Goal: Task Accomplishment & Management: Manage account settings

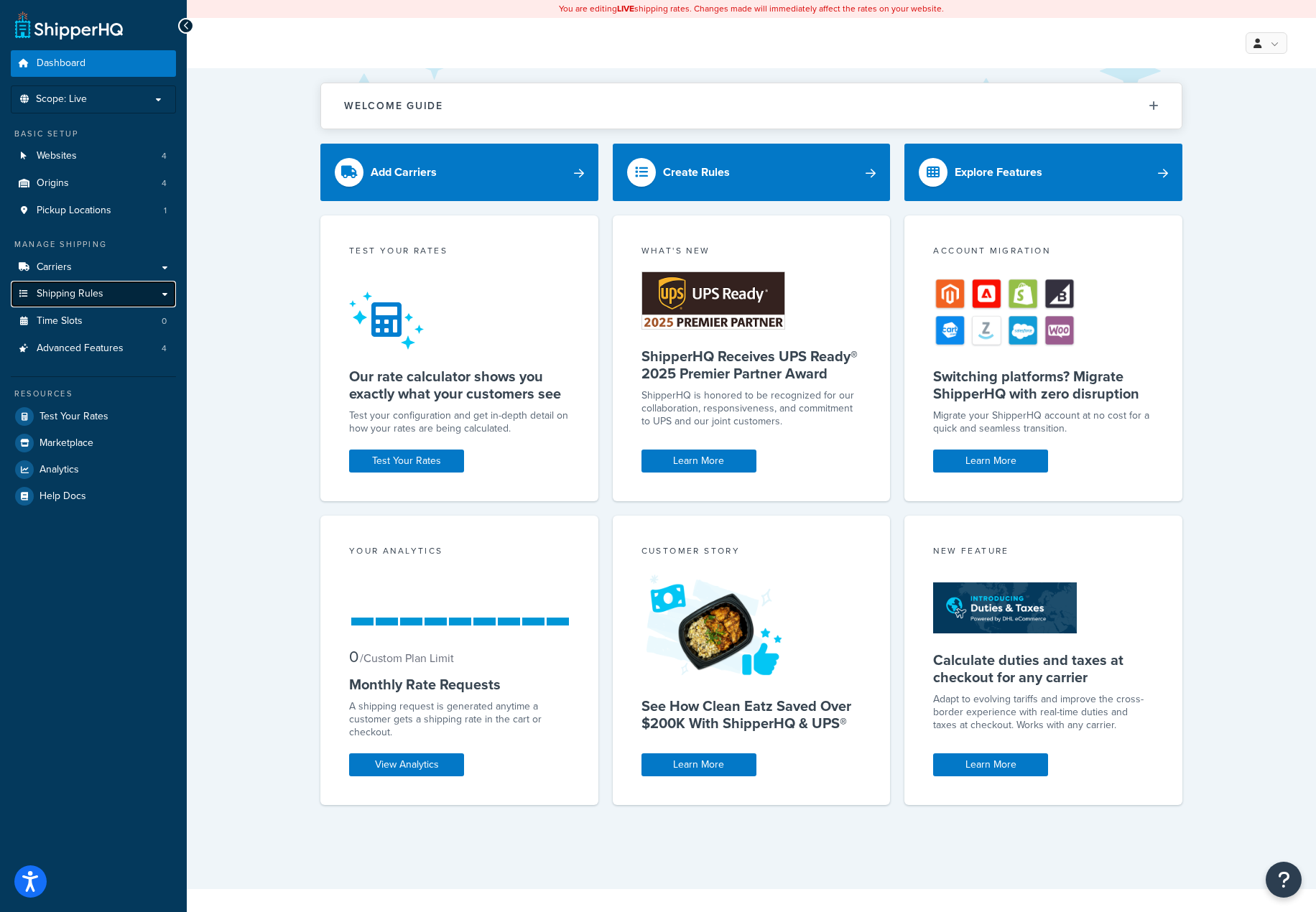
click at [90, 297] on span "Shipping Rules" at bounding box center [70, 294] width 67 height 13
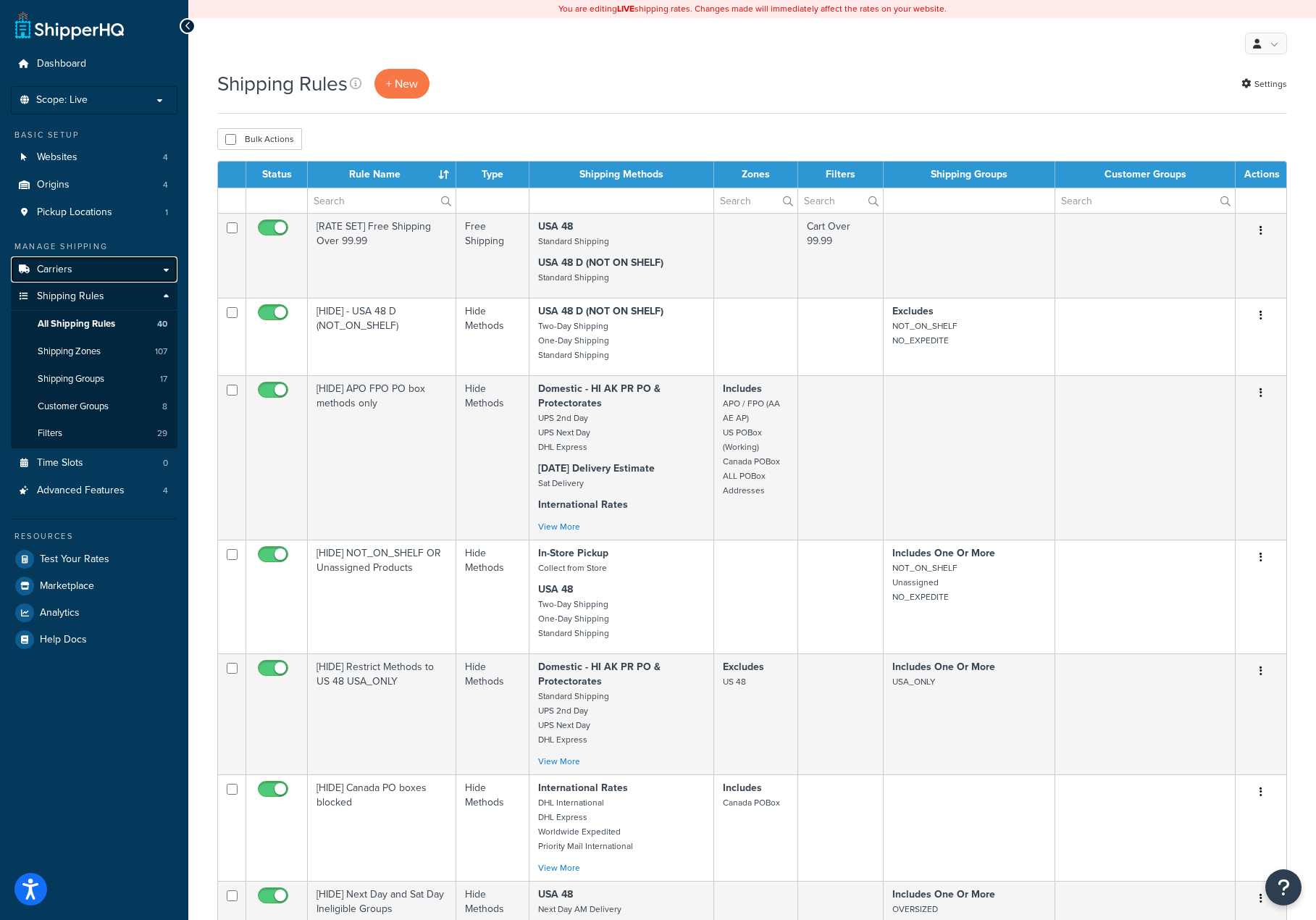
click at [84, 261] on link "Carriers" at bounding box center [94, 269] width 167 height 26
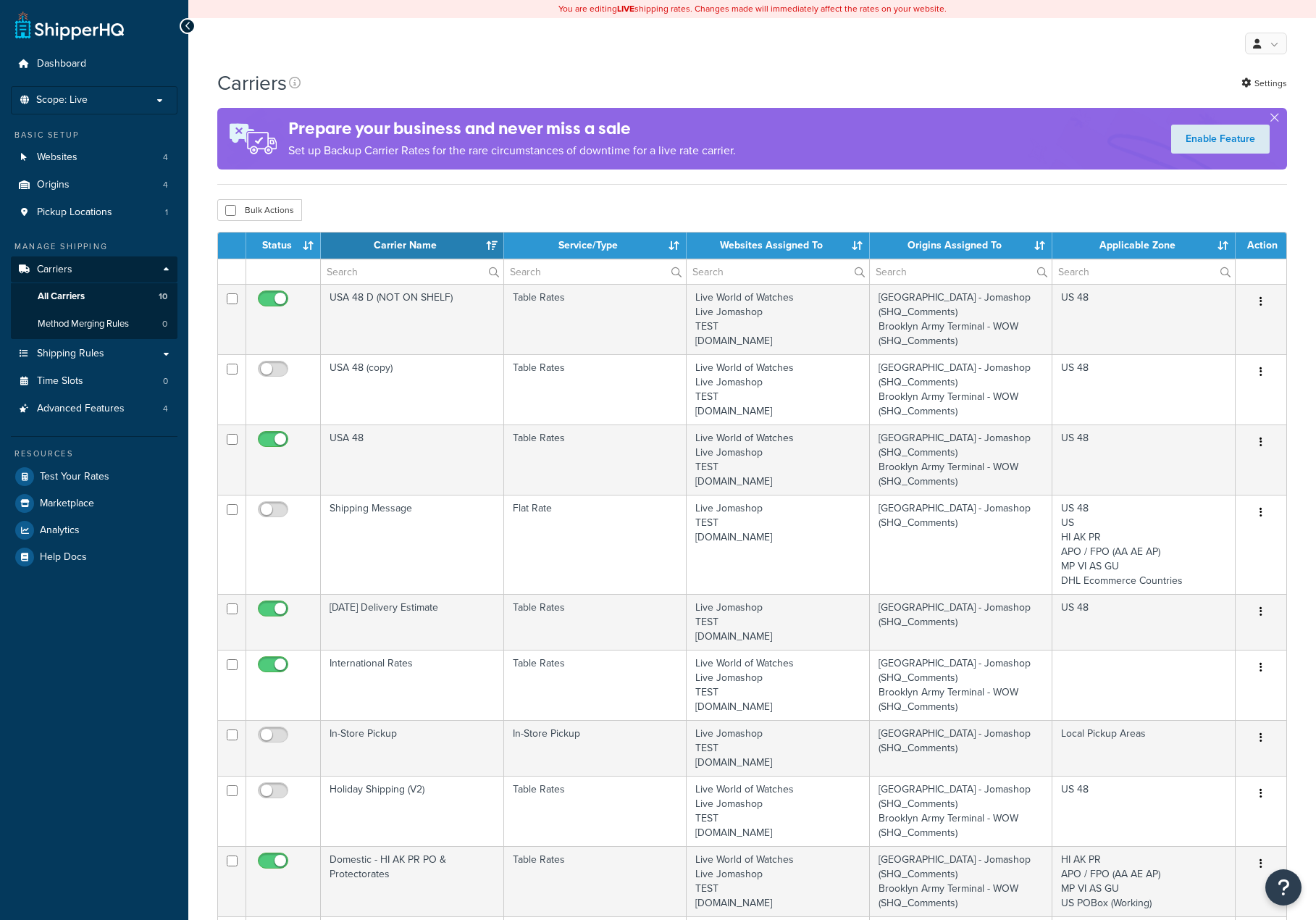
select select "15"
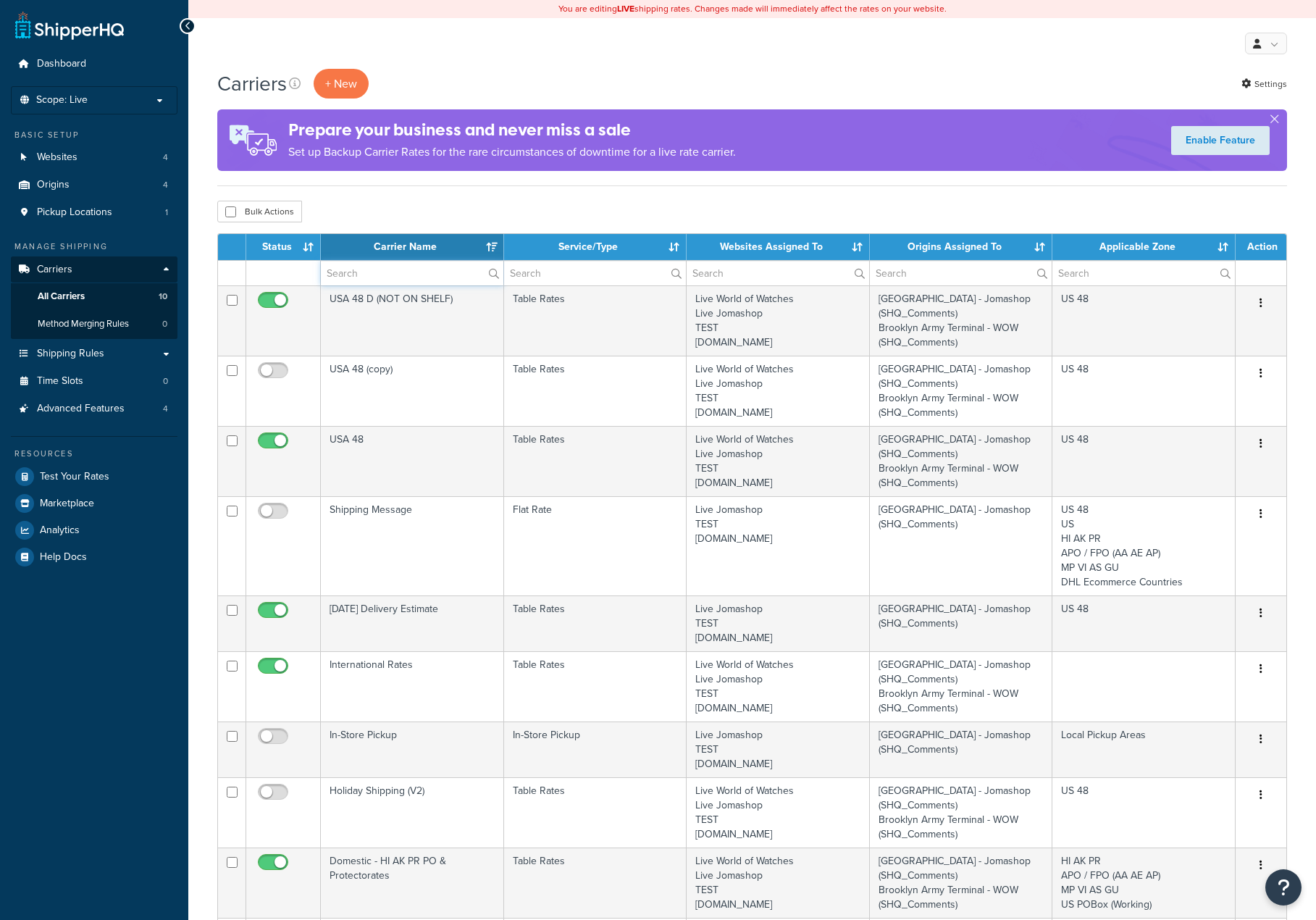
click at [380, 285] on input "text" at bounding box center [412, 272] width 182 height 24
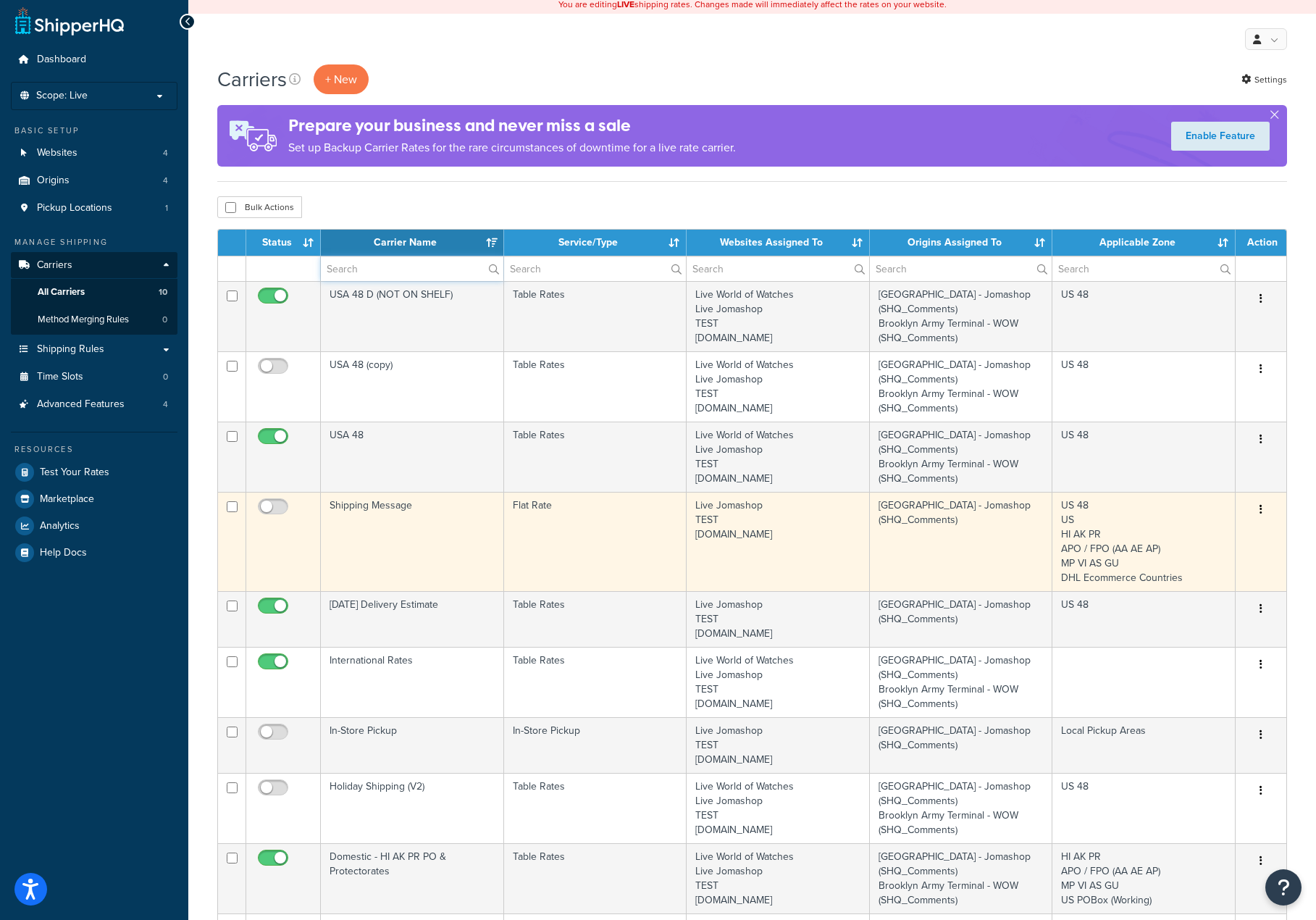
scroll to position [218, 0]
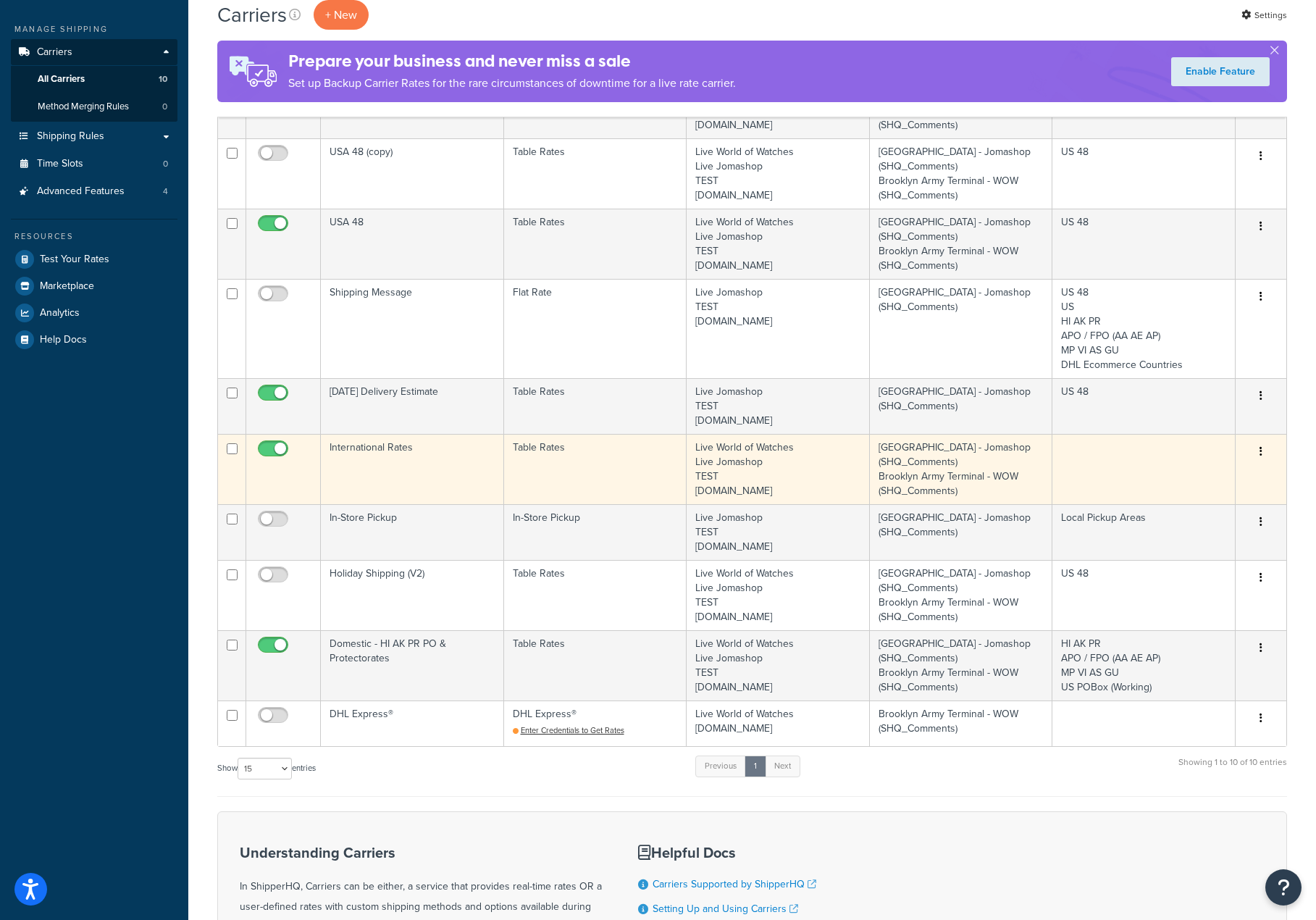
click at [387, 454] on td "International Rates" at bounding box center [413, 469] width 183 height 70
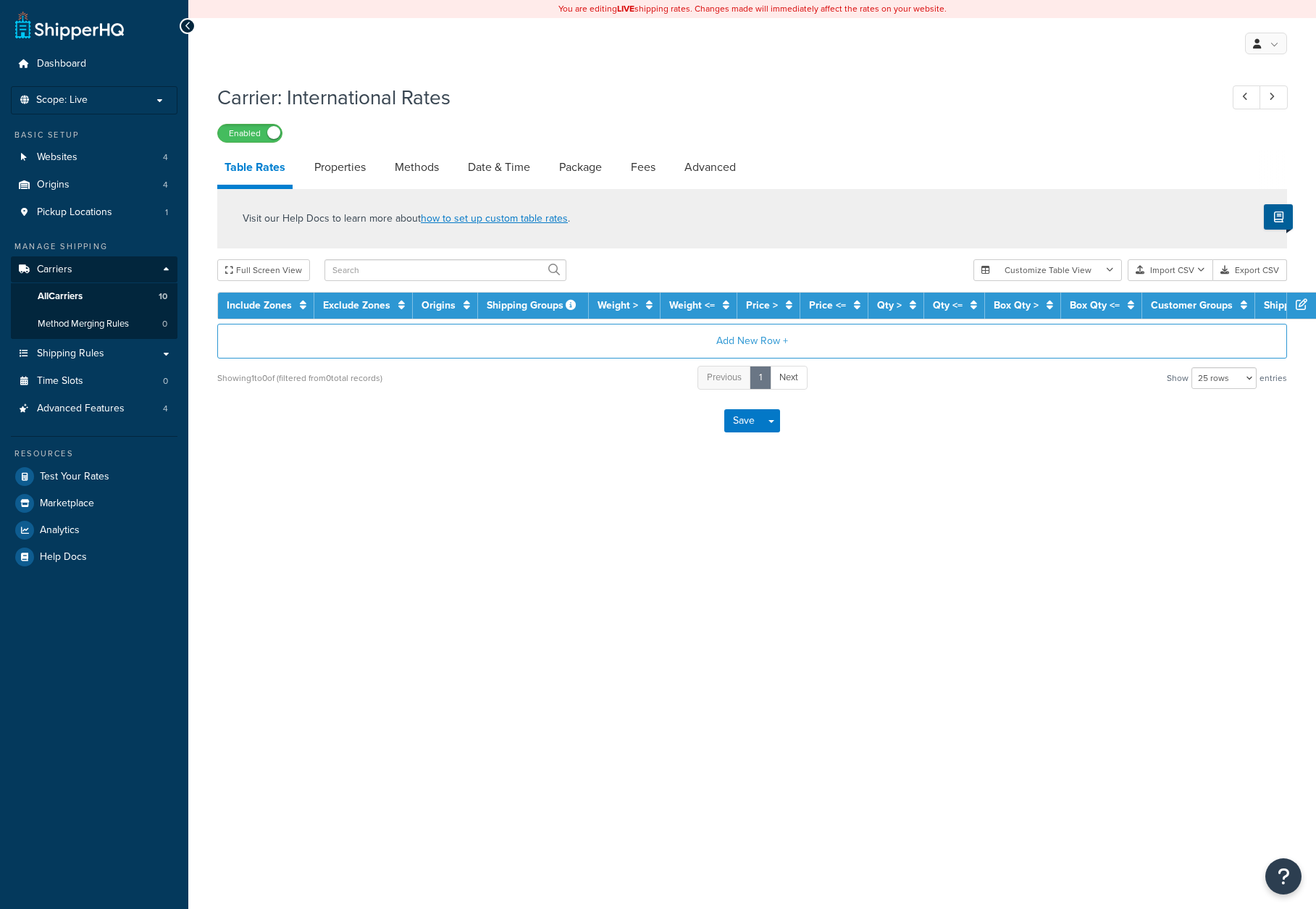
select select "25"
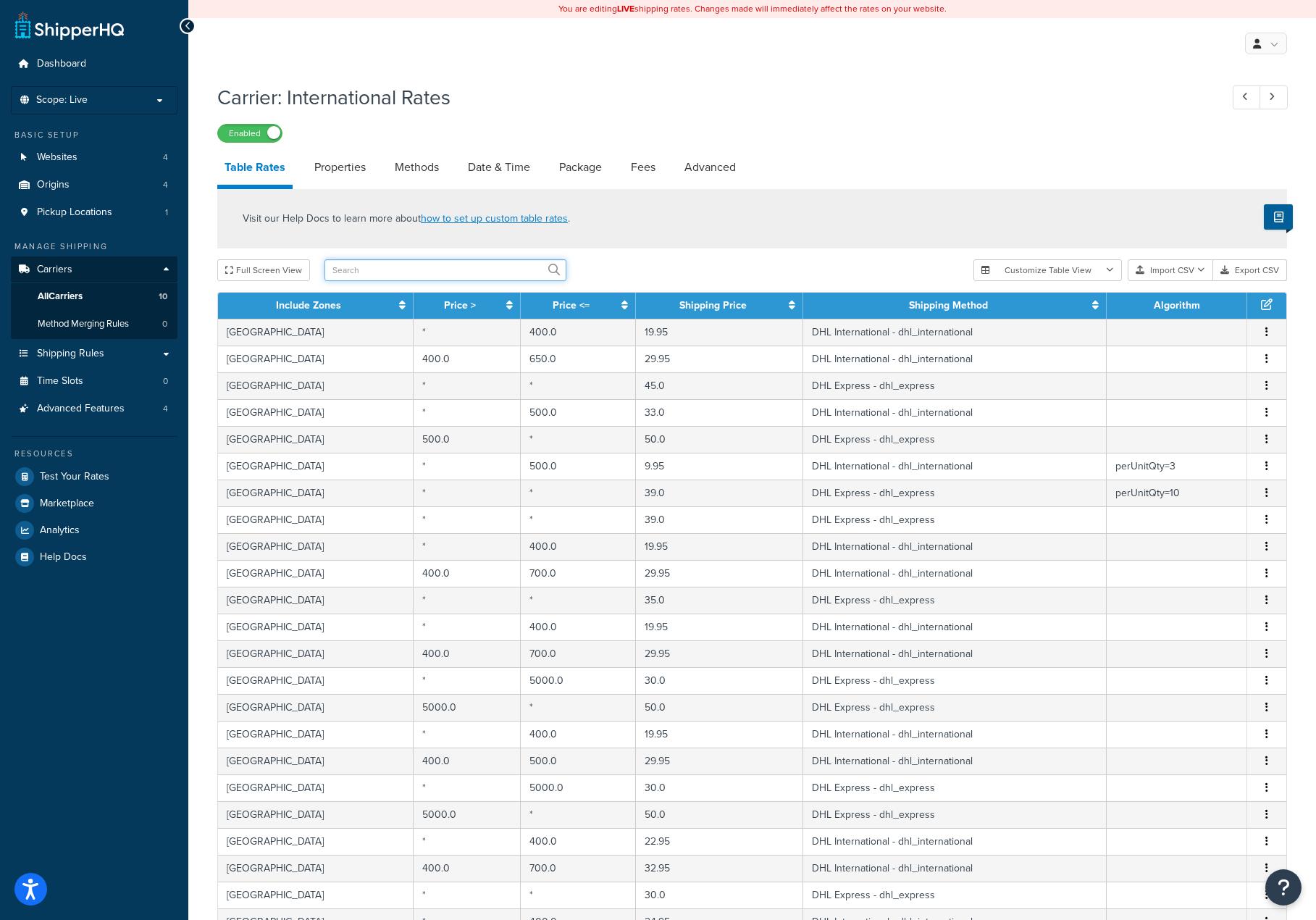
click at [379, 272] on input "text" at bounding box center [446, 270] width 242 height 21
type input "bos"
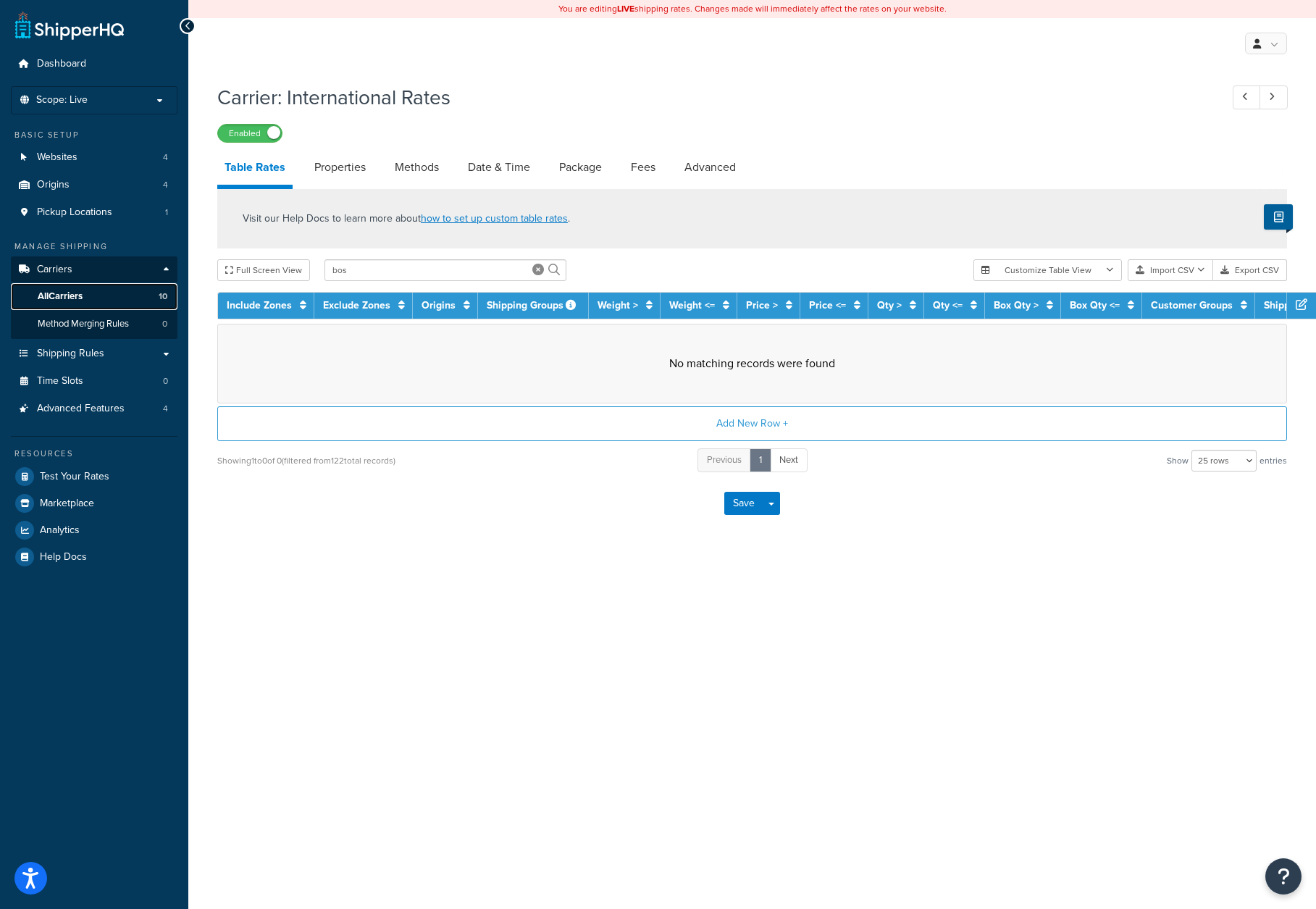
click at [65, 283] on link "All Carriers 10" at bounding box center [94, 296] width 167 height 26
click at [66, 294] on span "All Carriers" at bounding box center [60, 296] width 45 height 13
click at [67, 294] on span "All Carriers" at bounding box center [60, 296] width 45 height 13
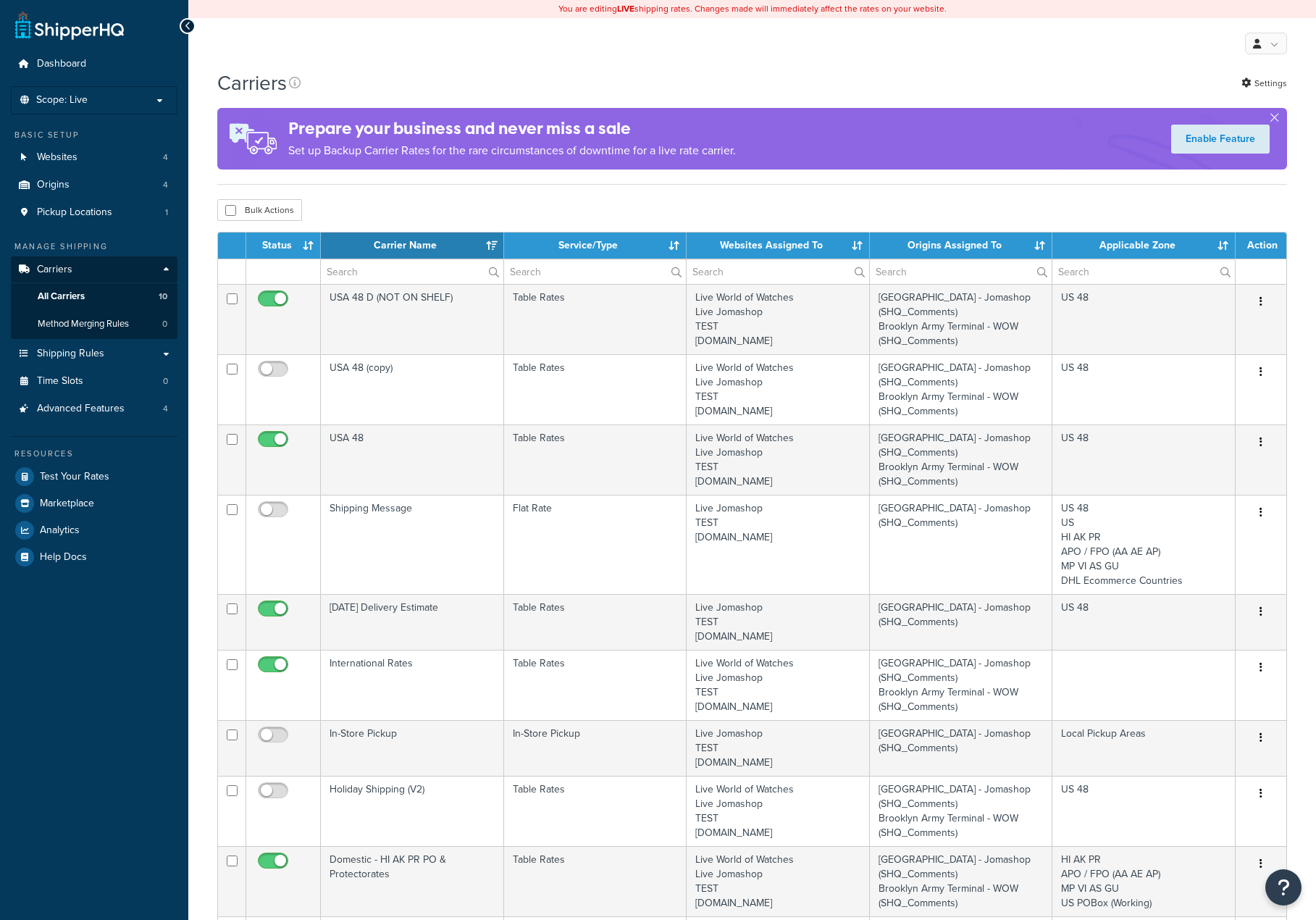
select select "15"
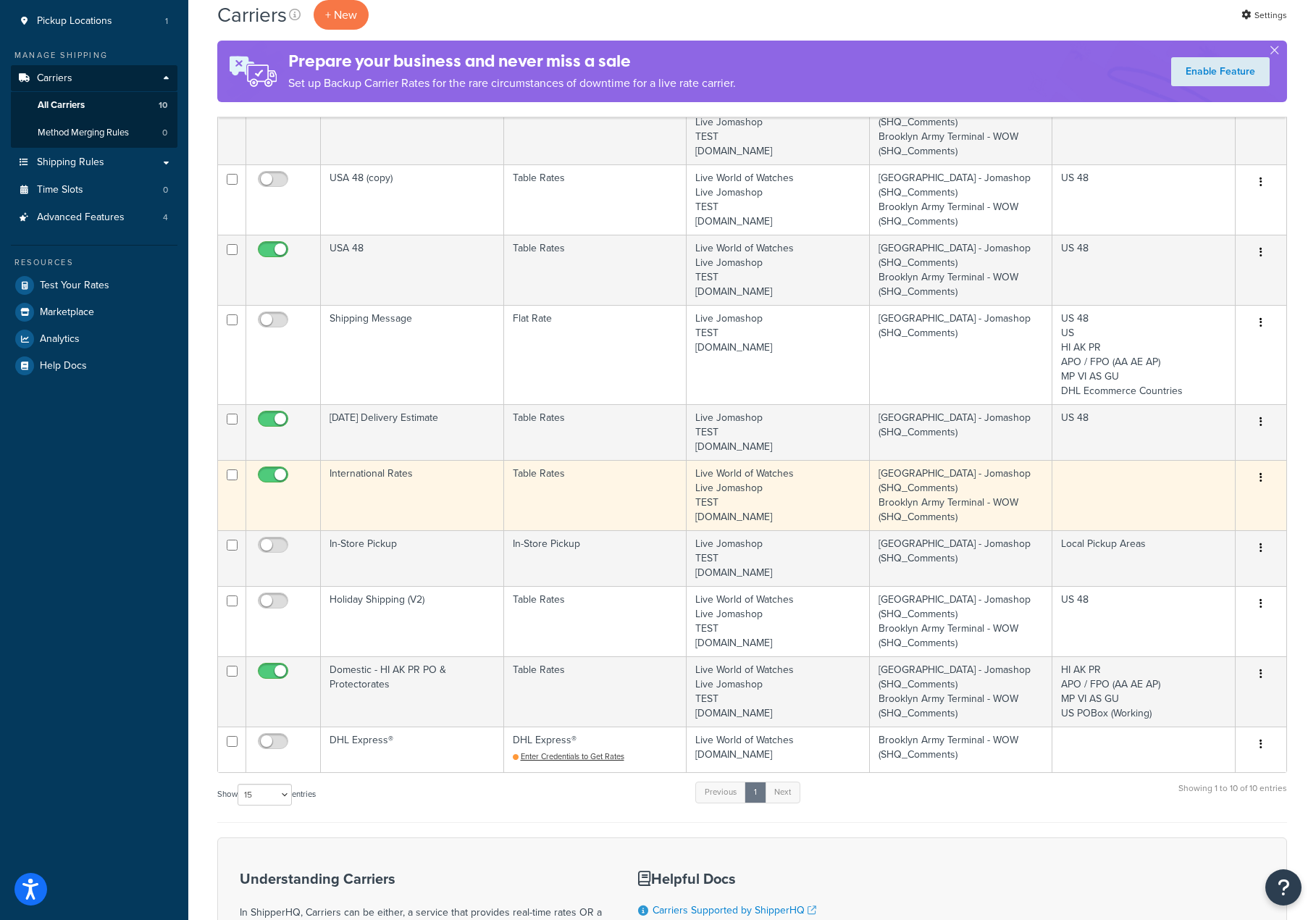
scroll to position [218, 0]
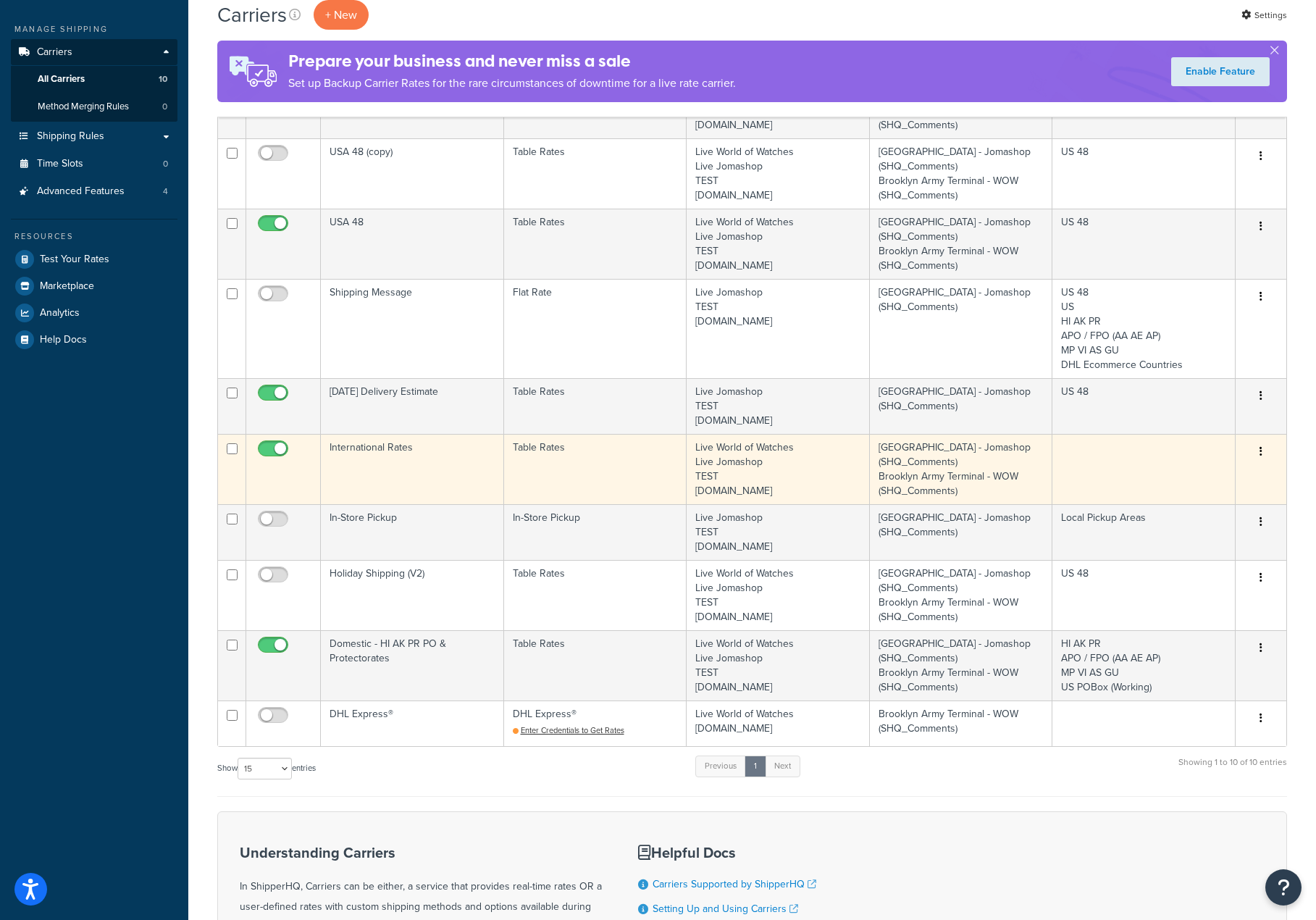
click at [1266, 449] on button "button" at bounding box center [1260, 452] width 20 height 23
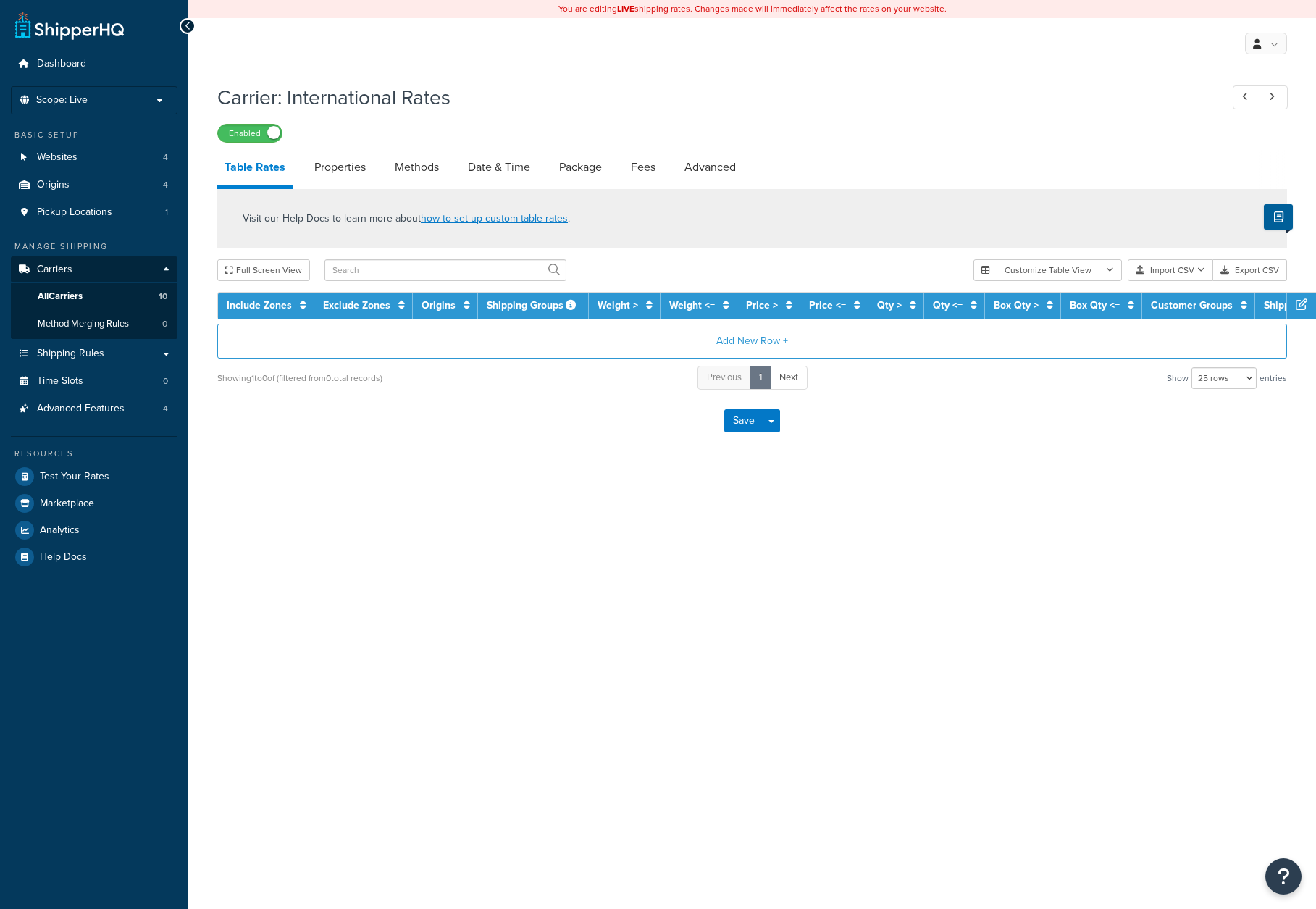
select select "25"
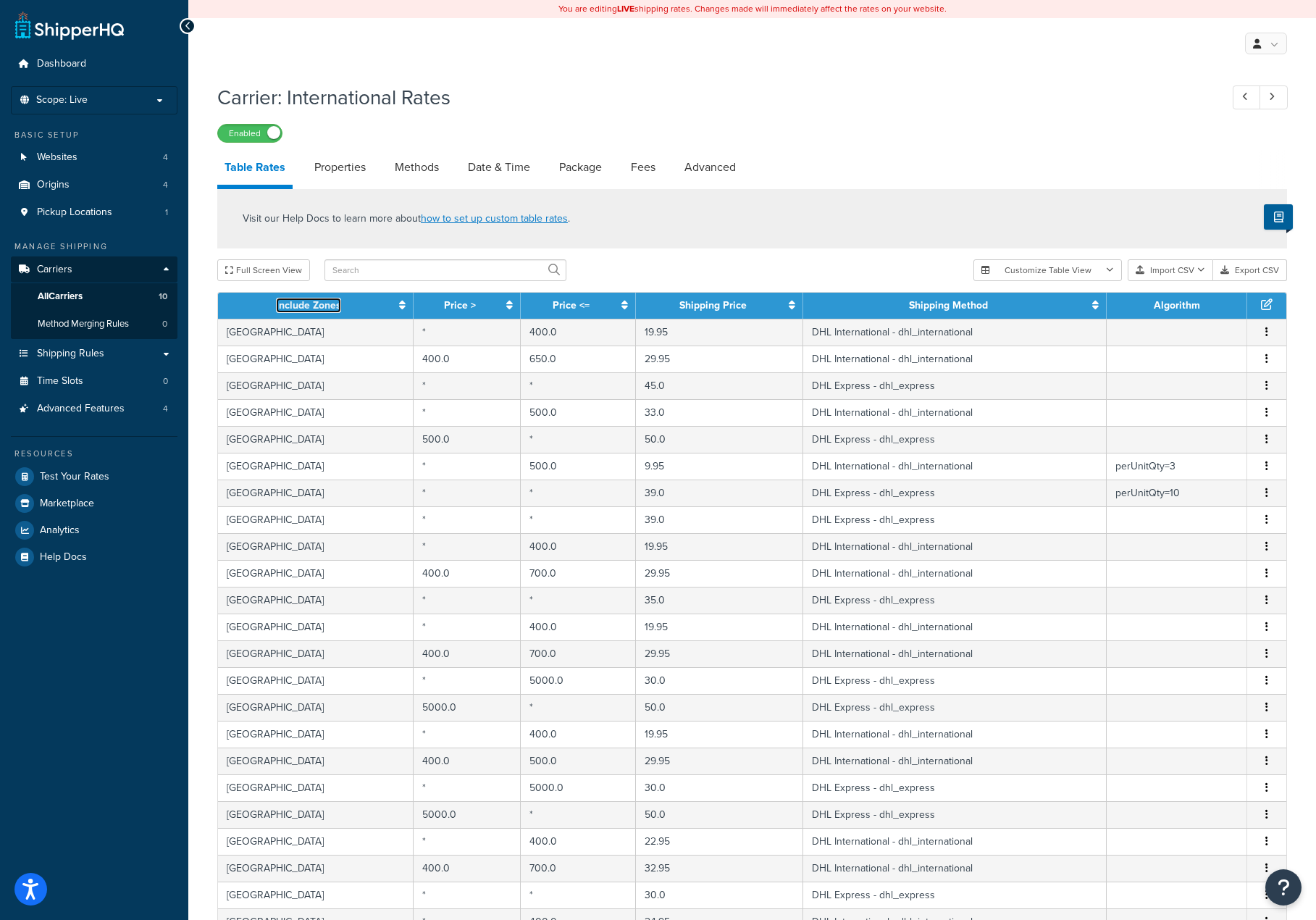
click at [308, 302] on link "Include Zones" at bounding box center [308, 305] width 65 height 16
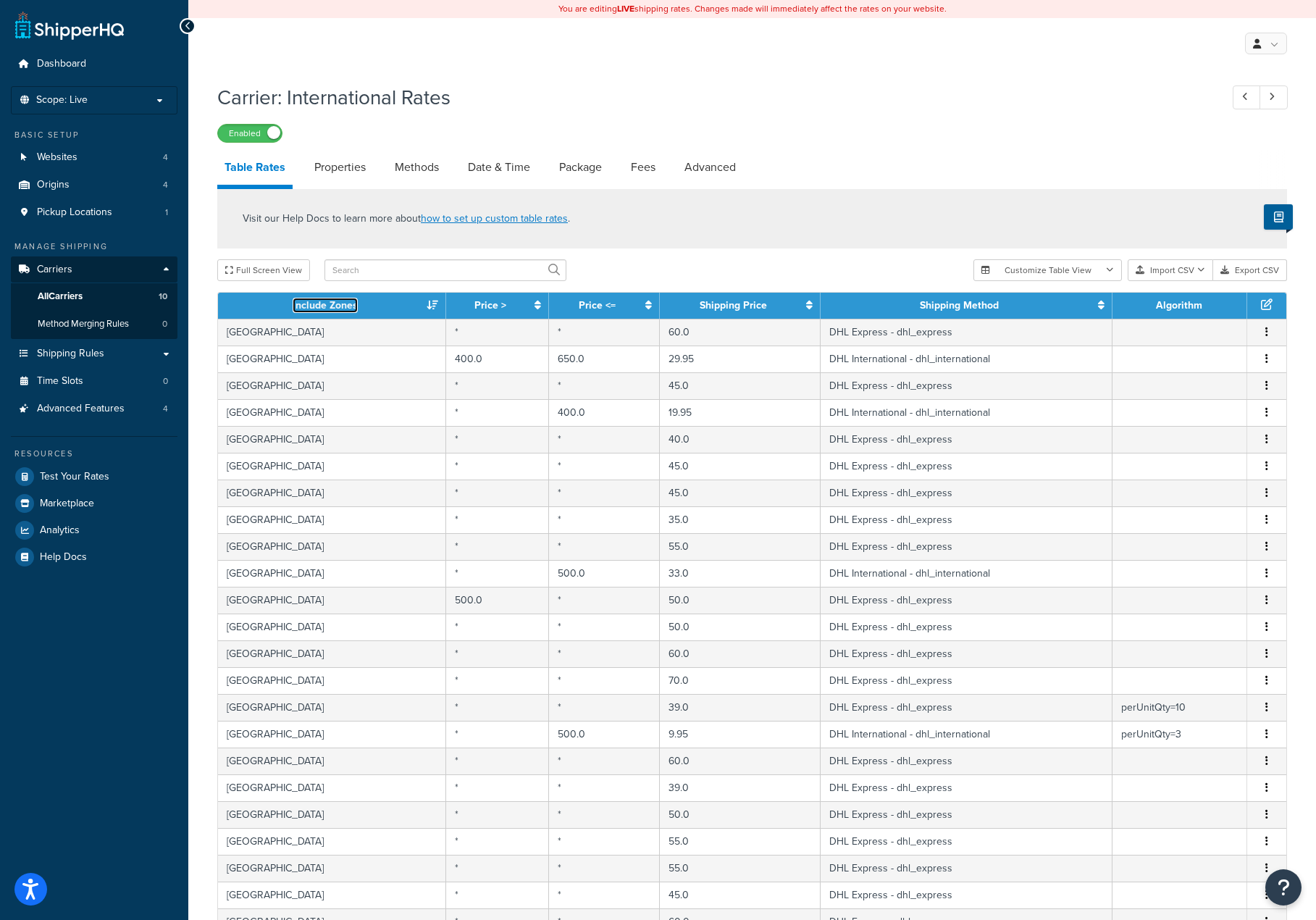
click at [308, 302] on link "Include Zones" at bounding box center [325, 305] width 65 height 16
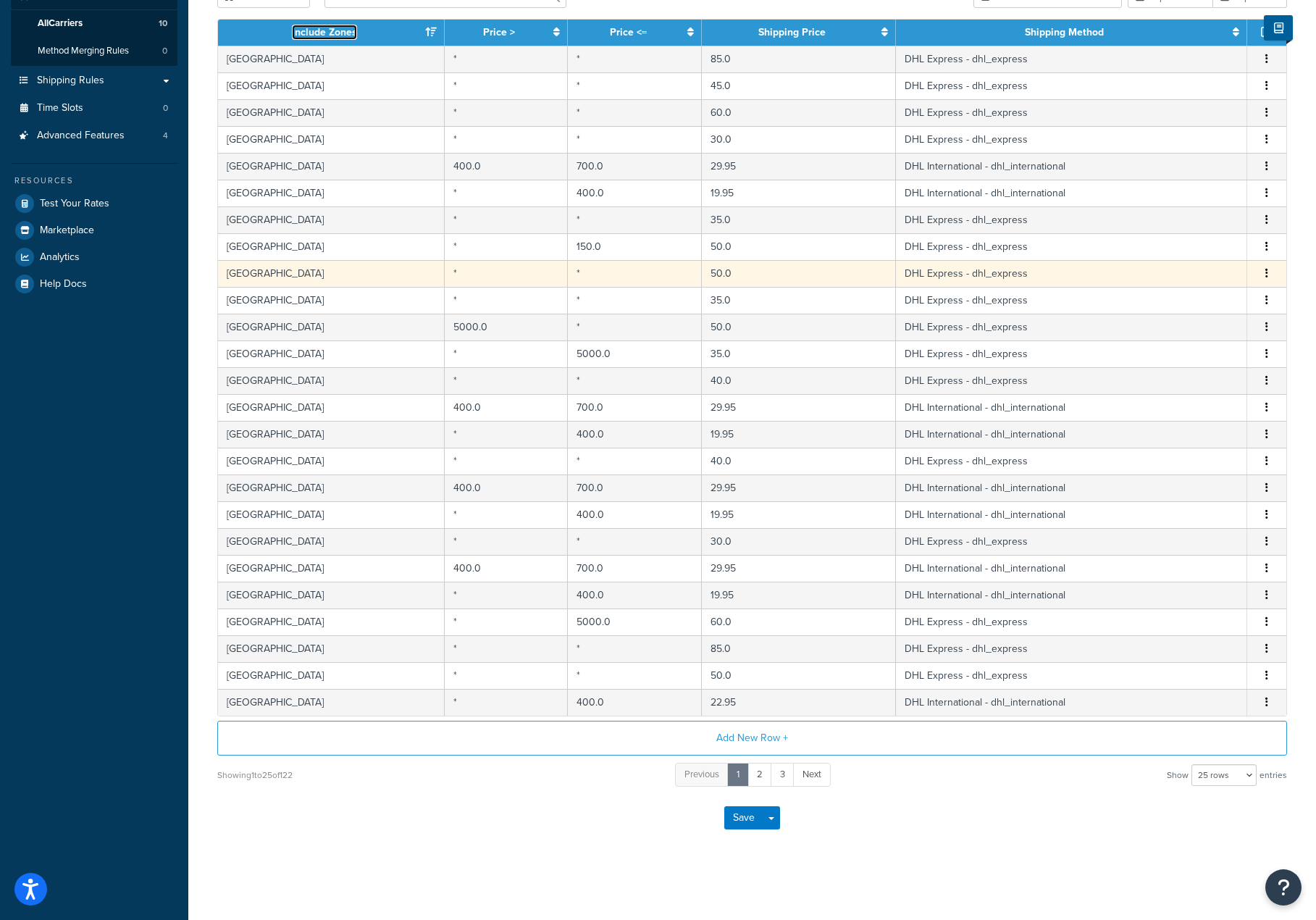
scroll to position [275, 0]
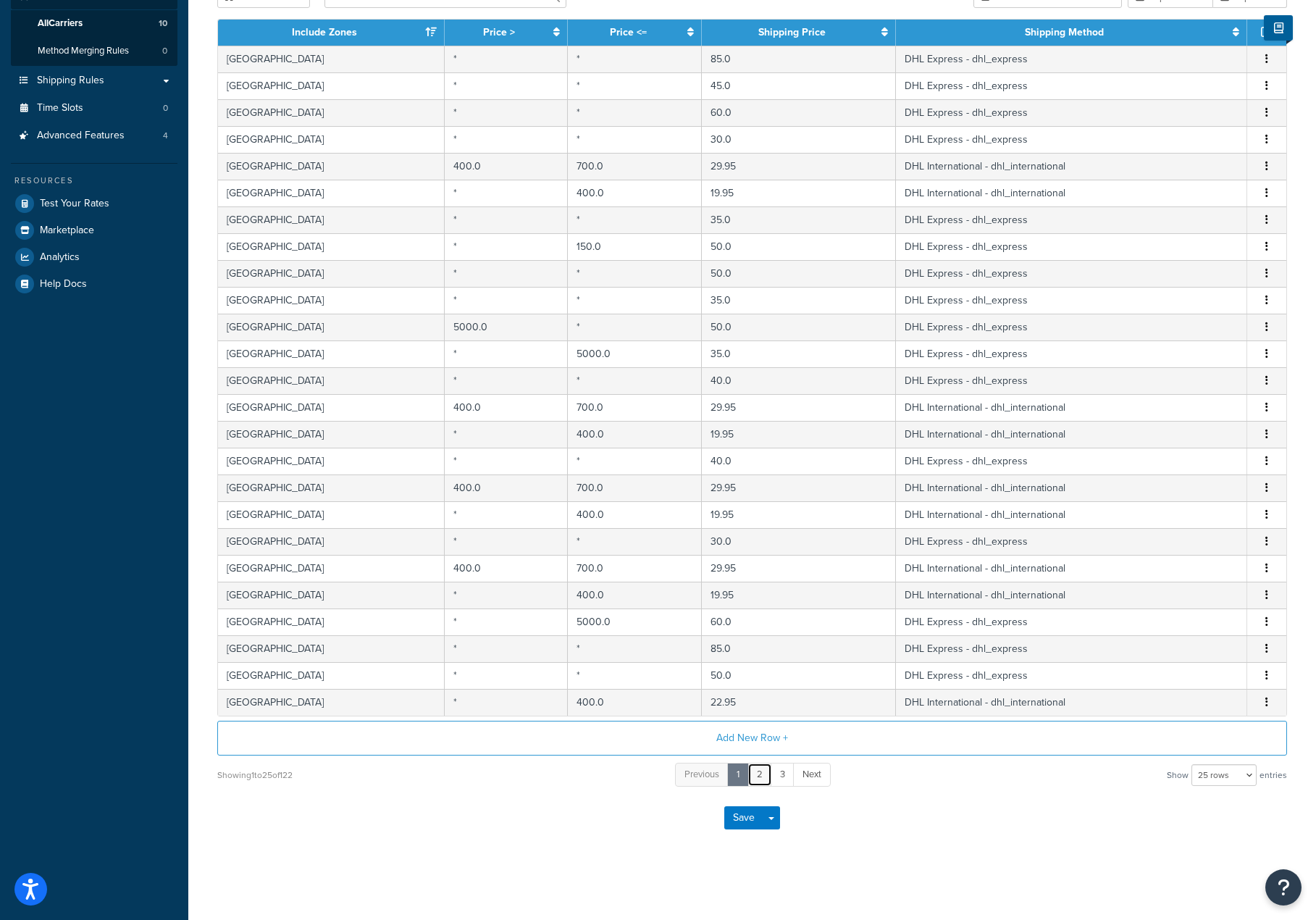
click at [760, 777] on link "2" at bounding box center [759, 775] width 24 height 23
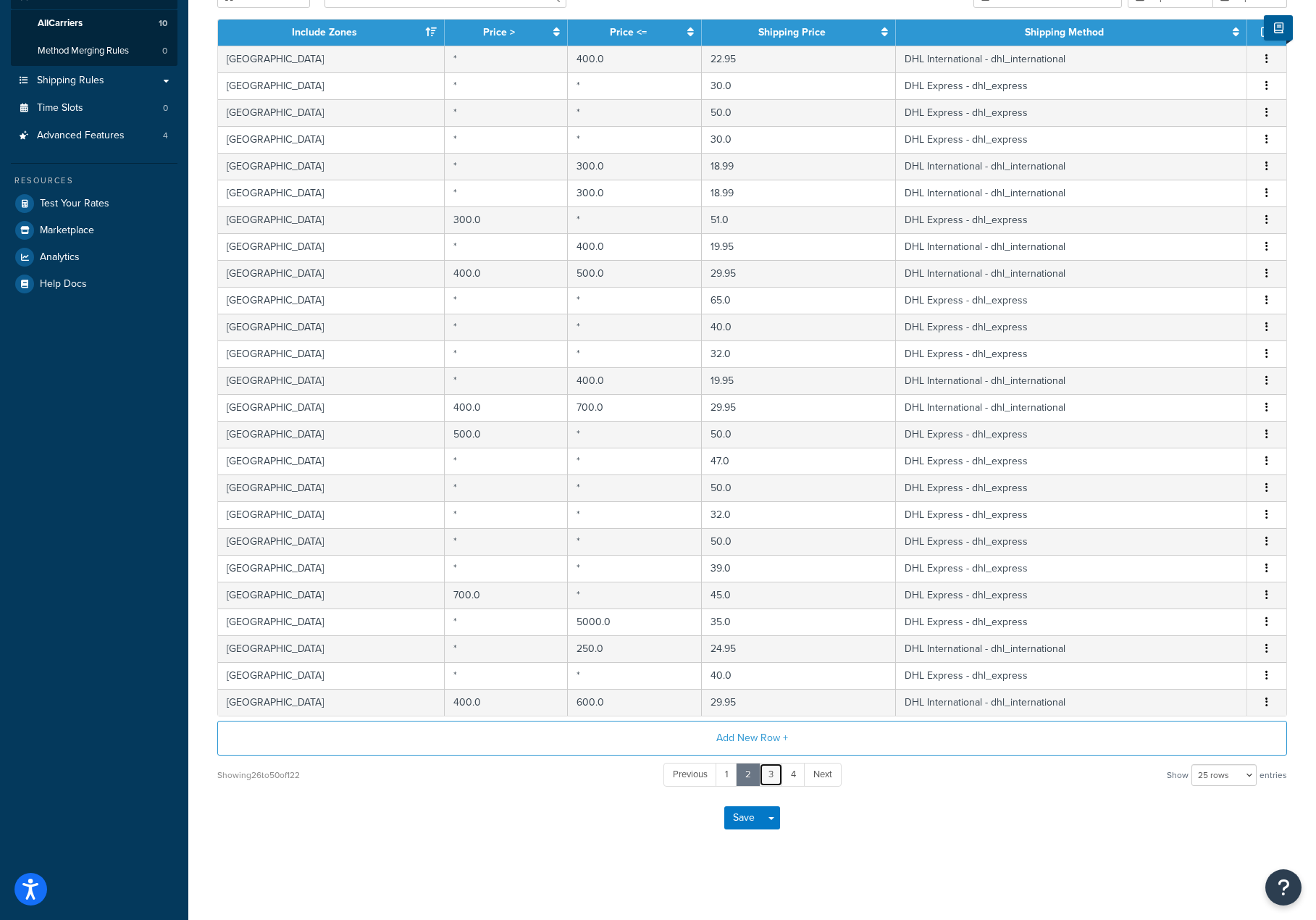
click at [775, 770] on link "3" at bounding box center [771, 775] width 23 height 23
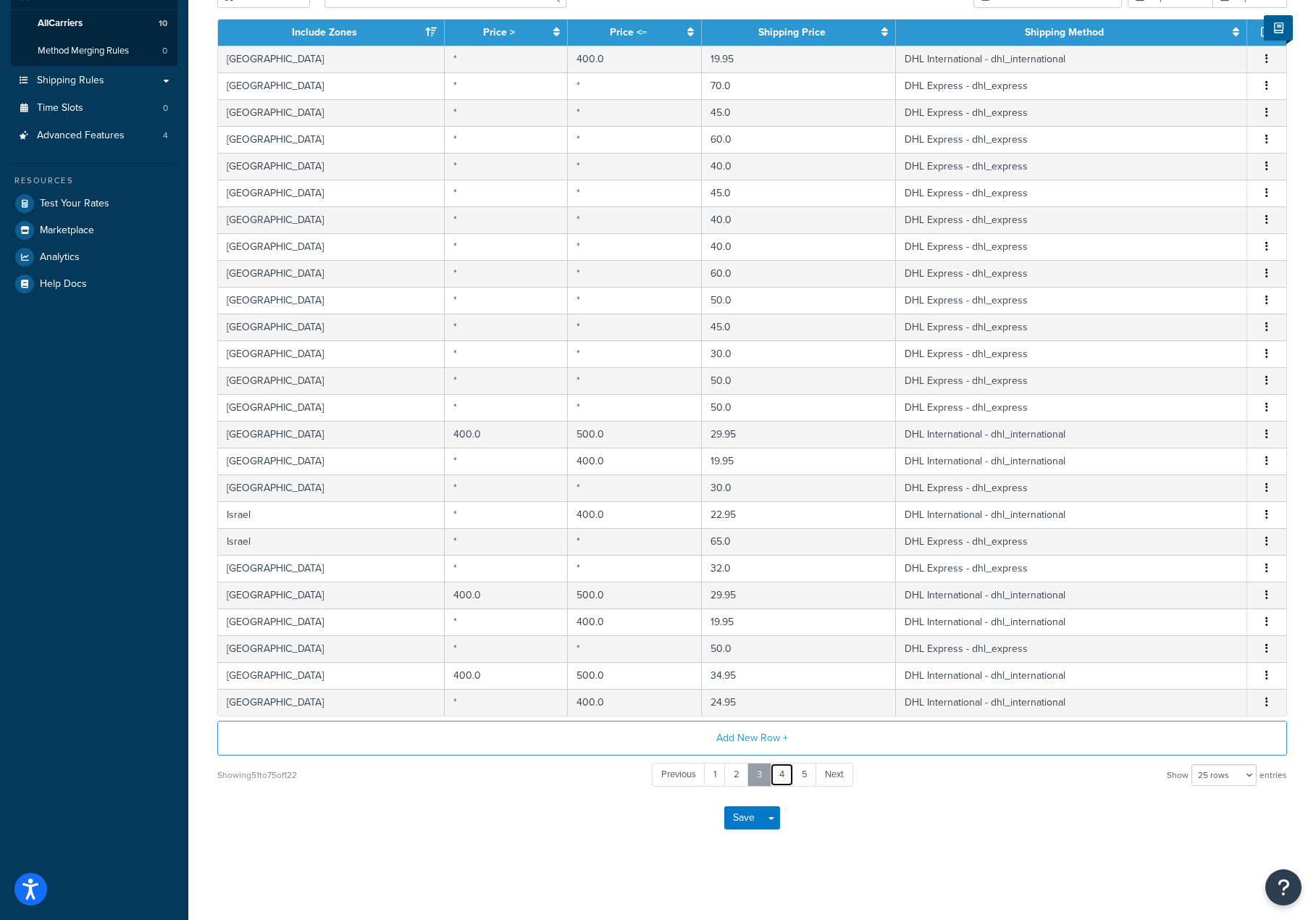
click at [775, 770] on link "4" at bounding box center [781, 775] width 23 height 23
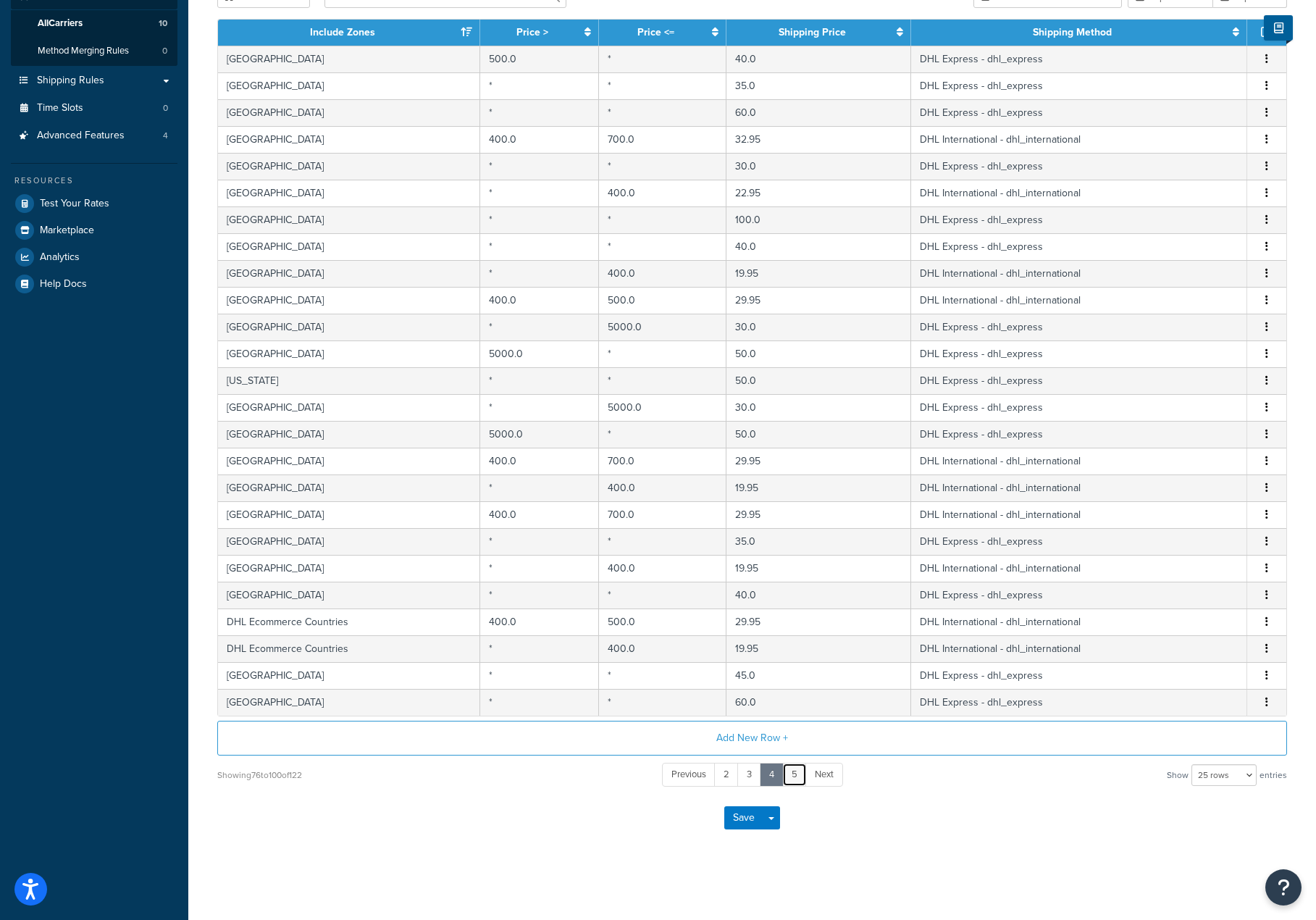
click at [794, 772] on link "5" at bounding box center [794, 775] width 24 height 23
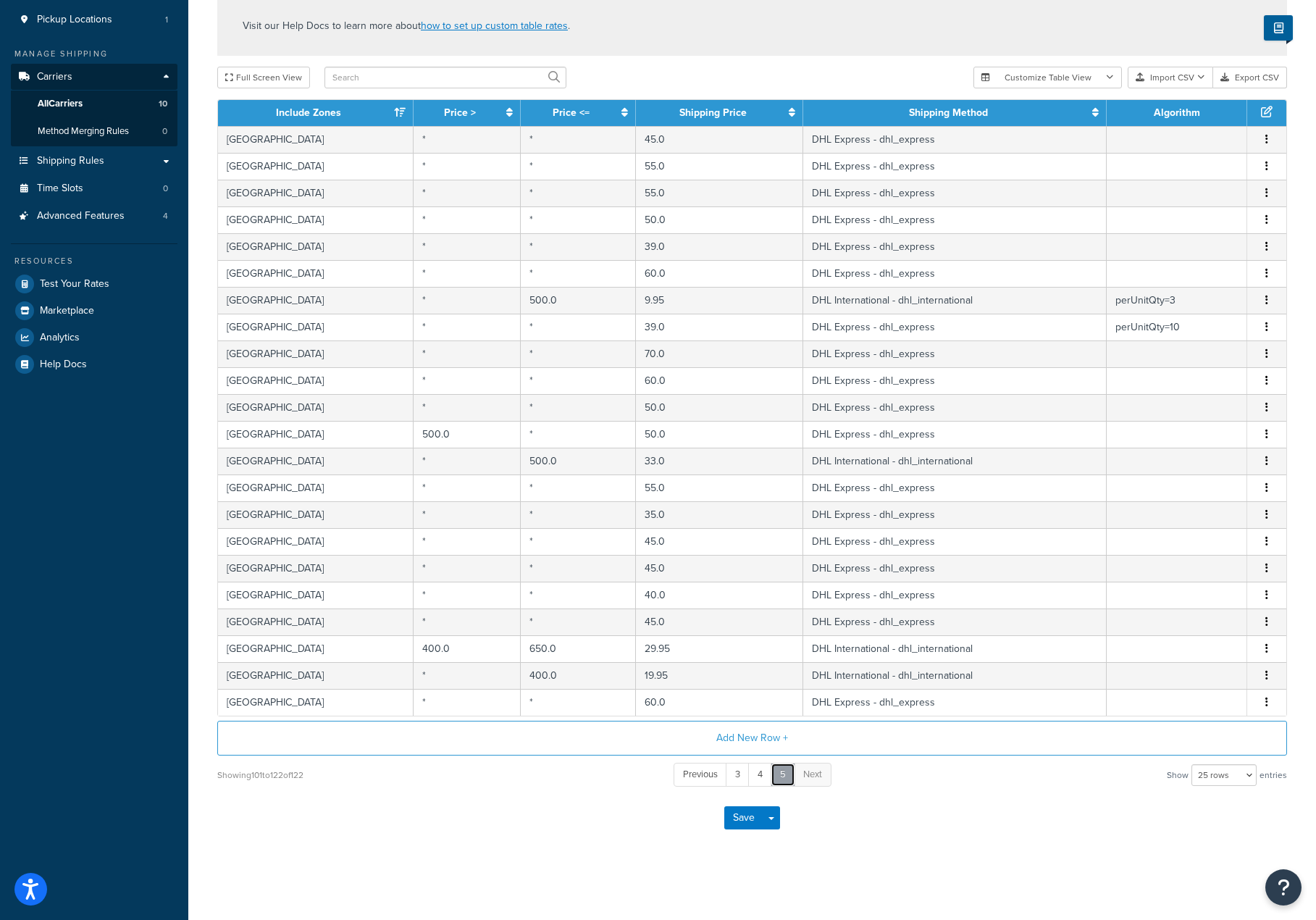
scroll to position [195, 0]
click at [760, 777] on link "4" at bounding box center [760, 775] width 23 height 23
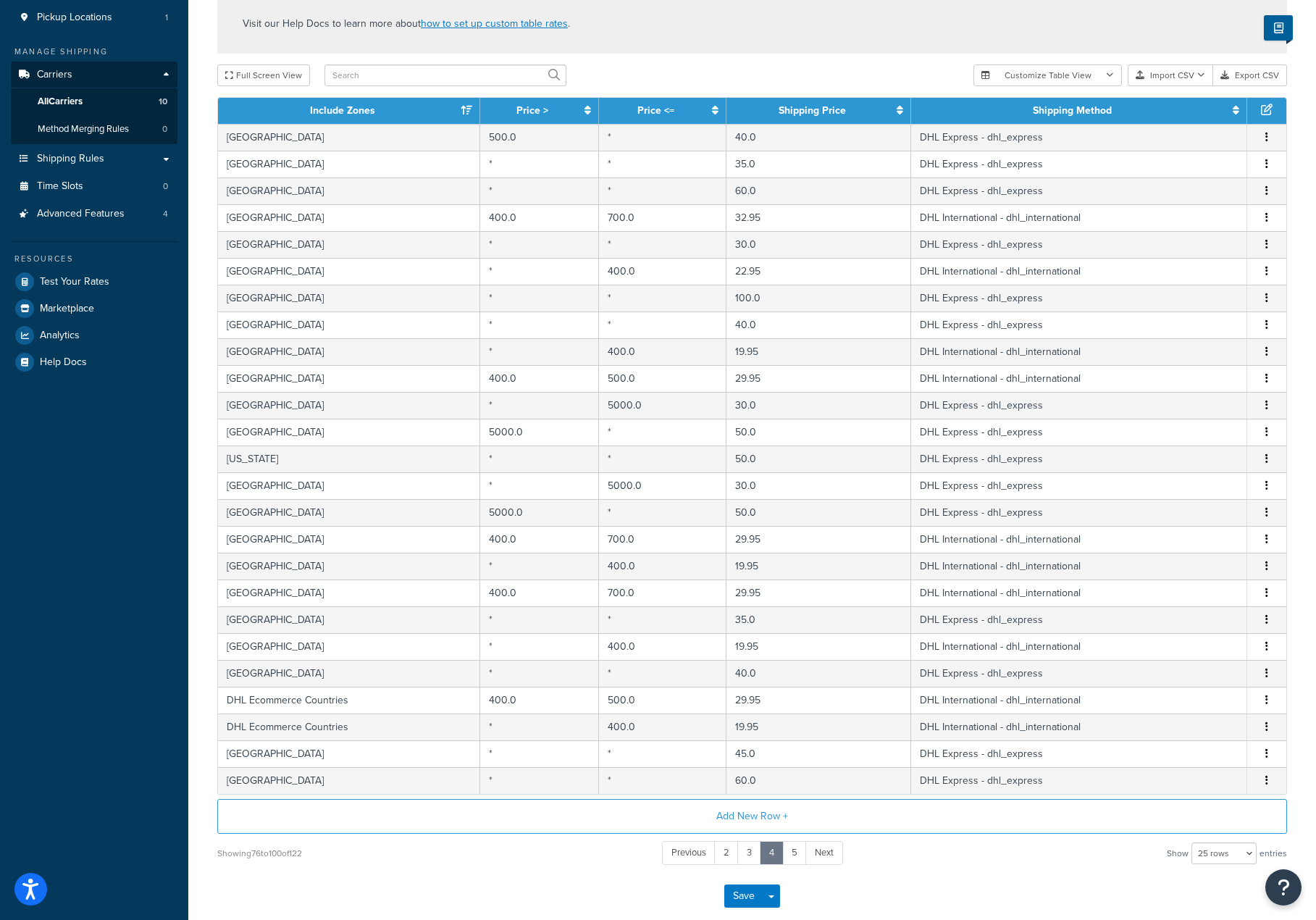
click at [377, 111] on th "Include Zones" at bounding box center [348, 110] width 262 height 26
click at [696, 853] on span "Previous" at bounding box center [689, 852] width 35 height 14
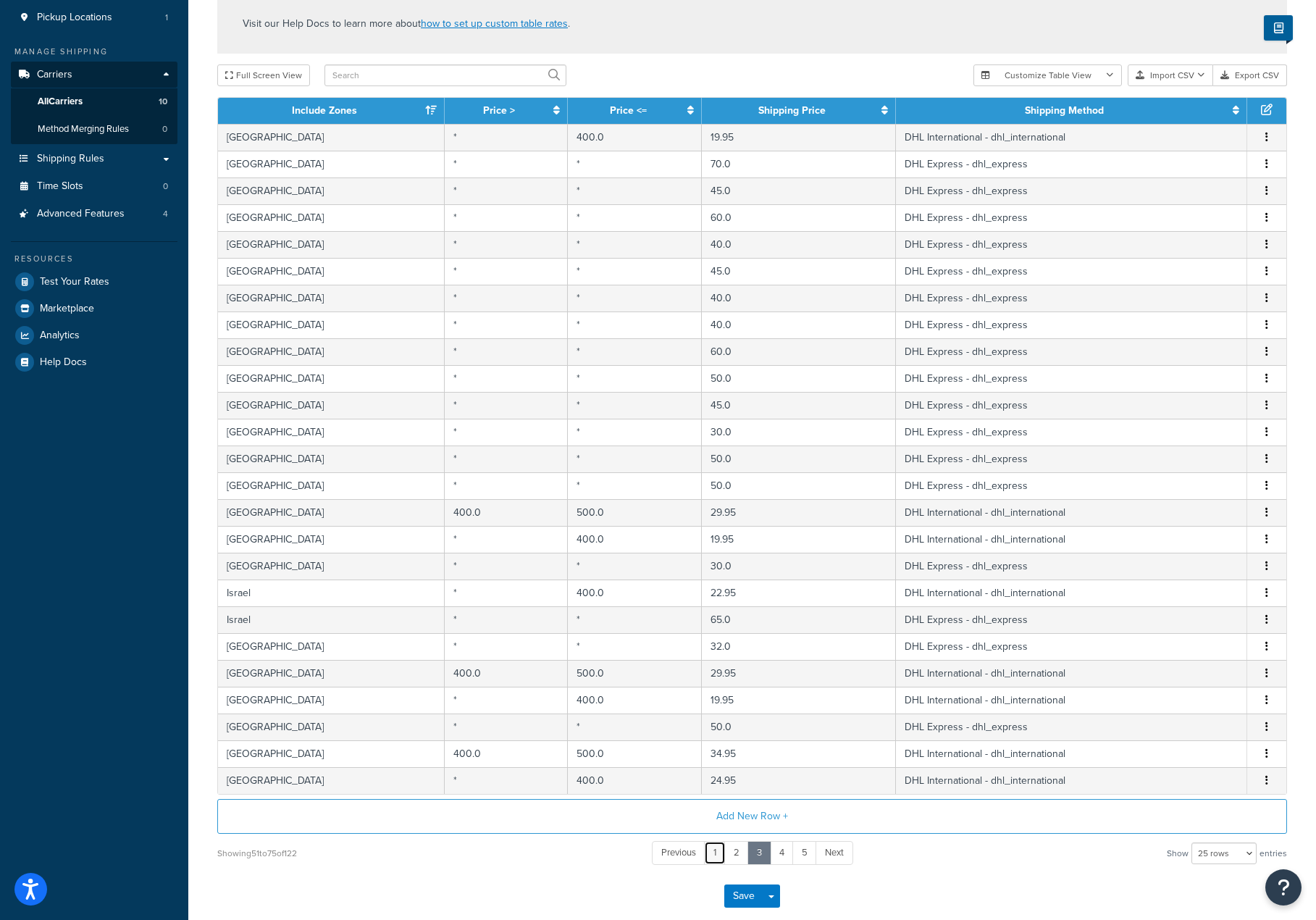
click at [713, 854] on link "1" at bounding box center [714, 853] width 21 height 23
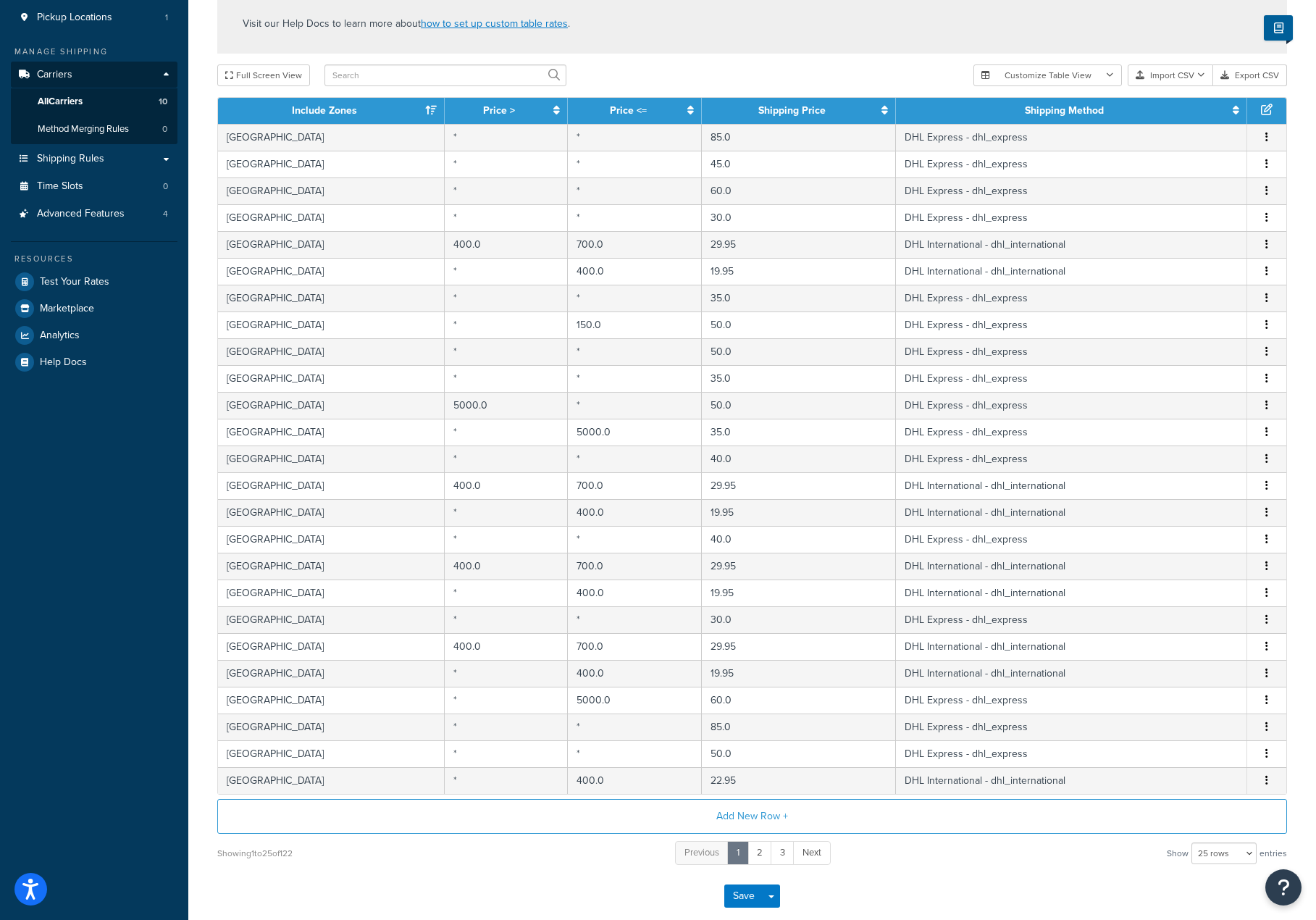
click at [356, 111] on th "Include Zones" at bounding box center [331, 110] width 226 height 26
click at [415, 114] on th "Include Zones" at bounding box center [331, 110] width 226 height 26
click at [428, 114] on icon at bounding box center [431, 110] width 12 height 10
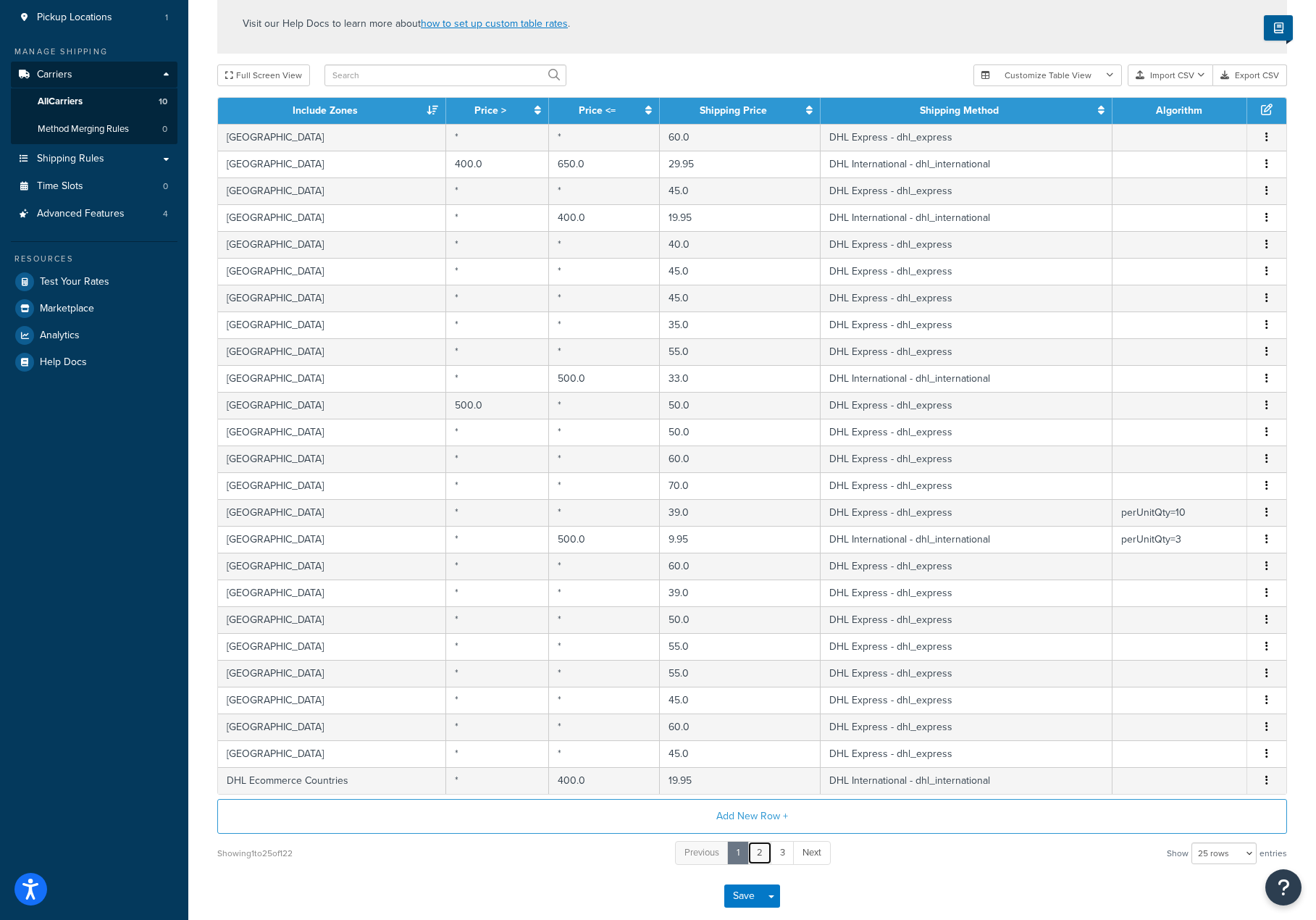
click at [759, 851] on link "2" at bounding box center [759, 853] width 24 height 23
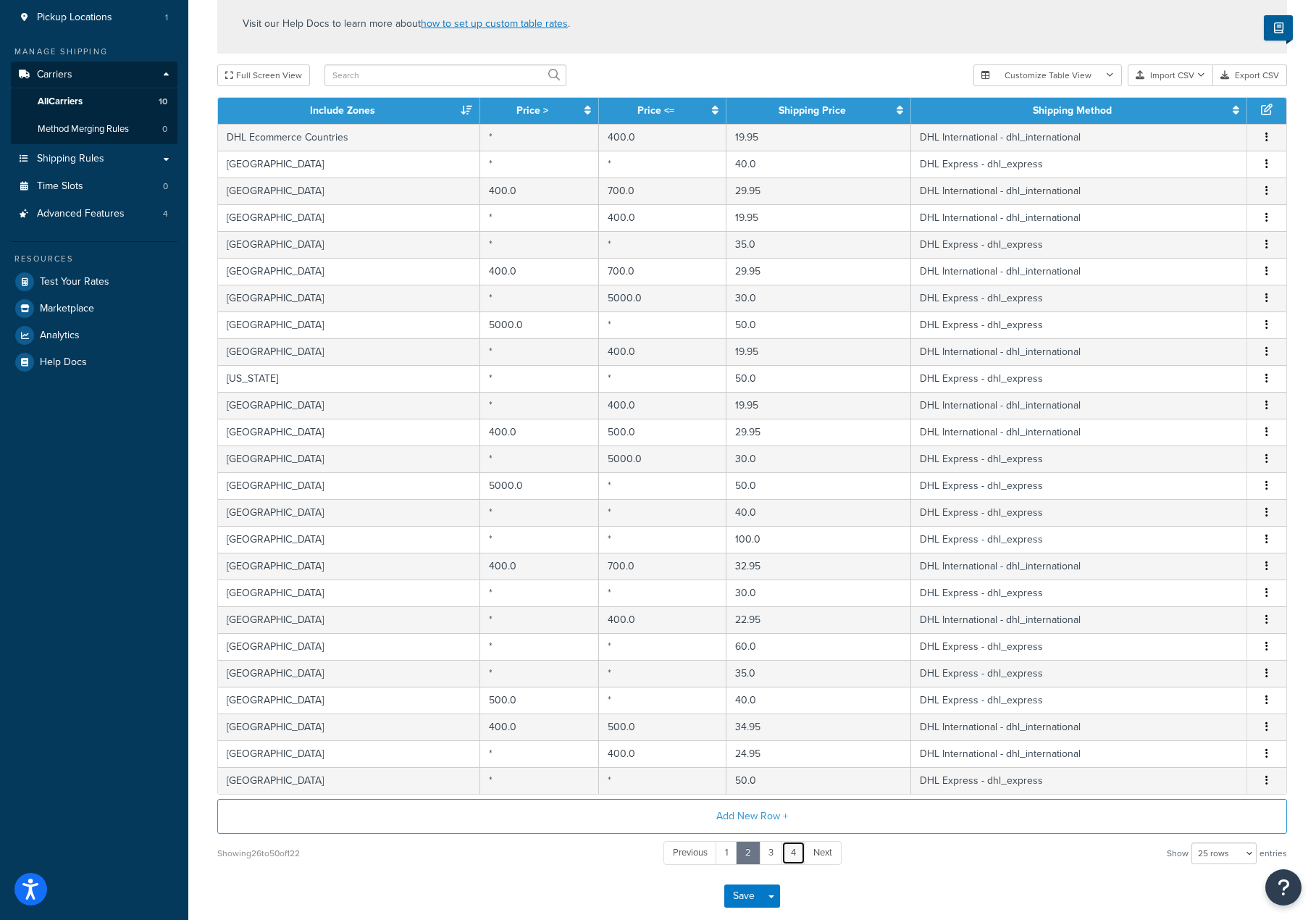
click at [781, 853] on link "4" at bounding box center [793, 853] width 23 height 23
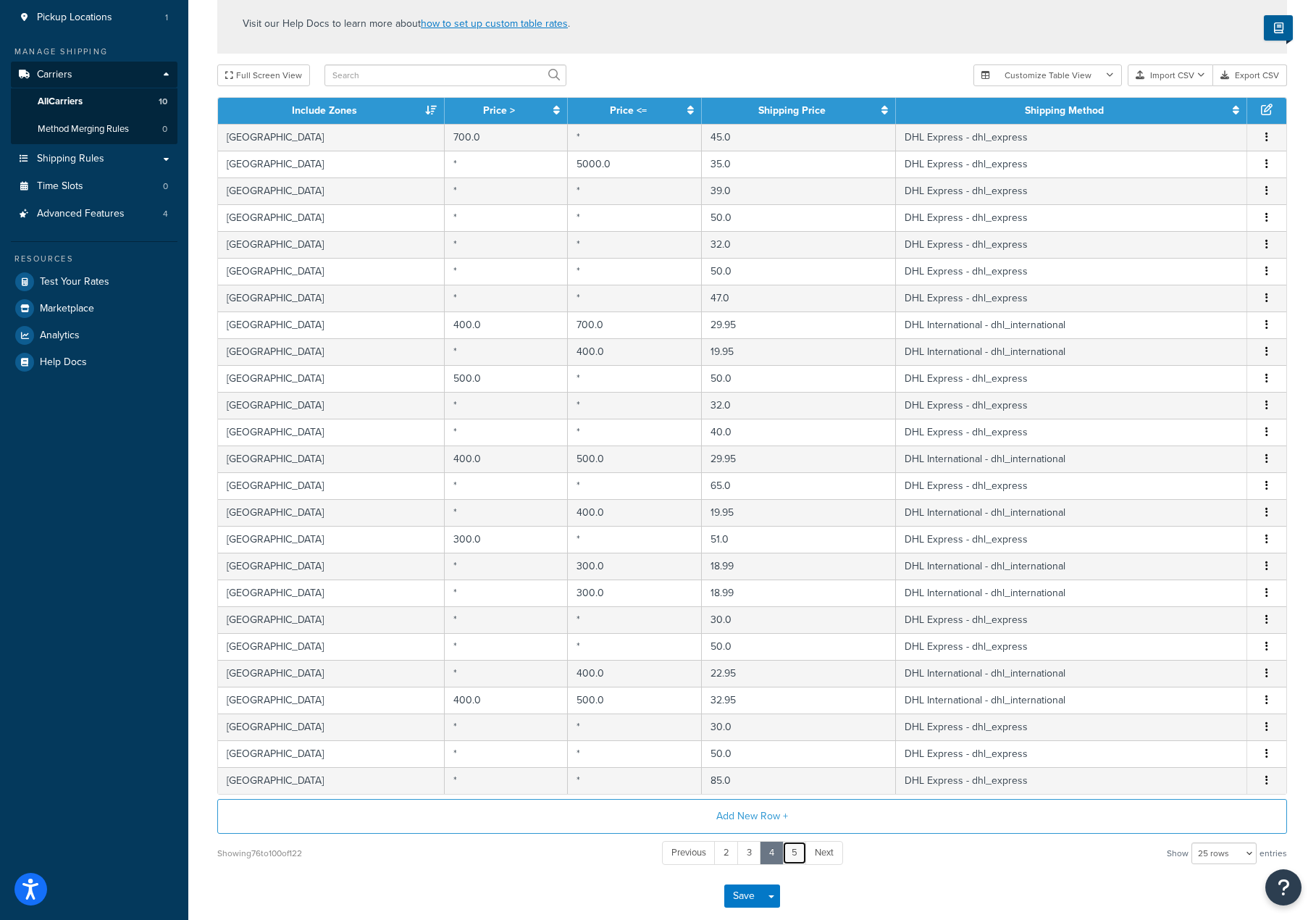
click at [791, 856] on link "5" at bounding box center [794, 853] width 24 height 23
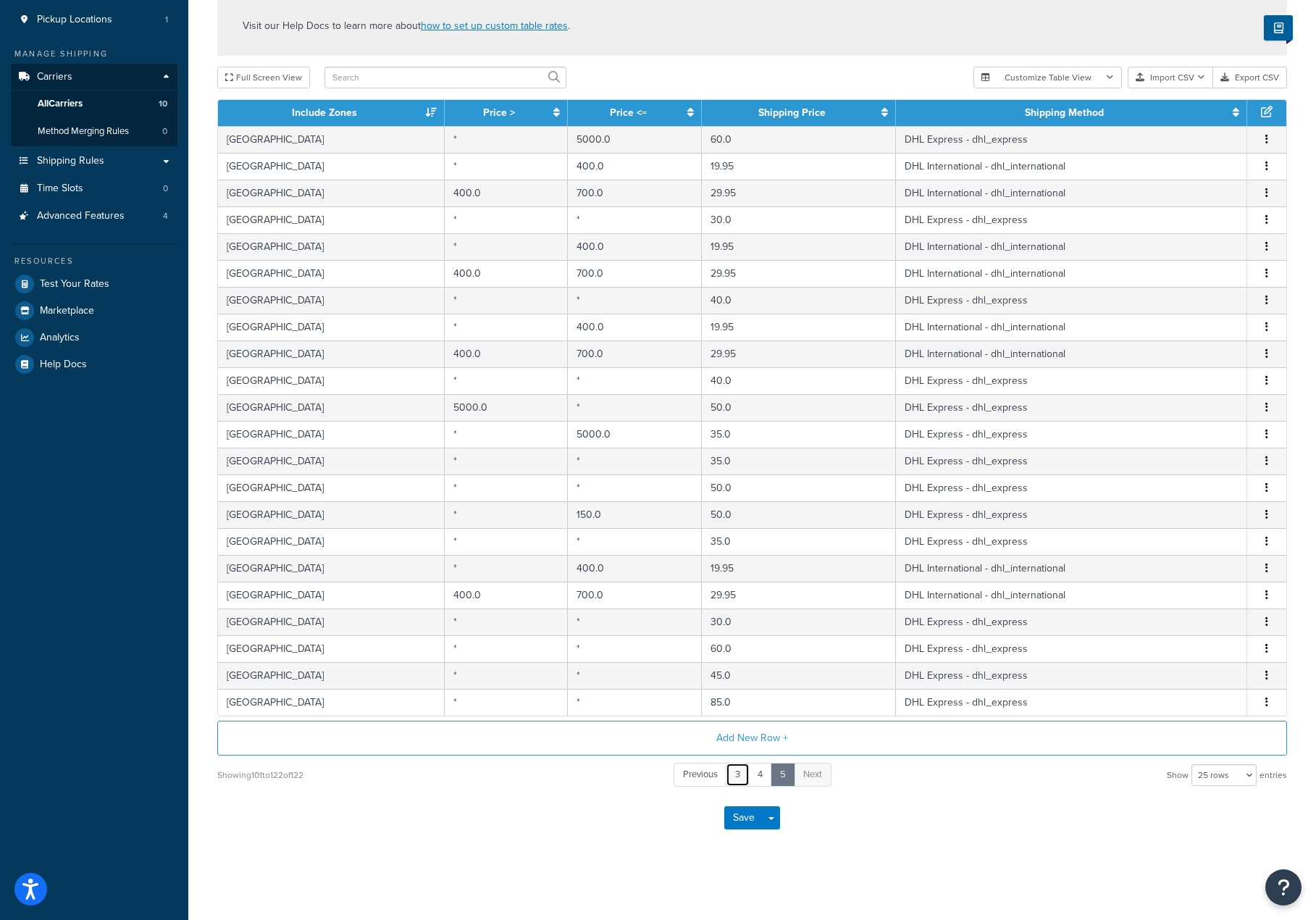
click at [729, 770] on link "3" at bounding box center [738, 775] width 23 height 23
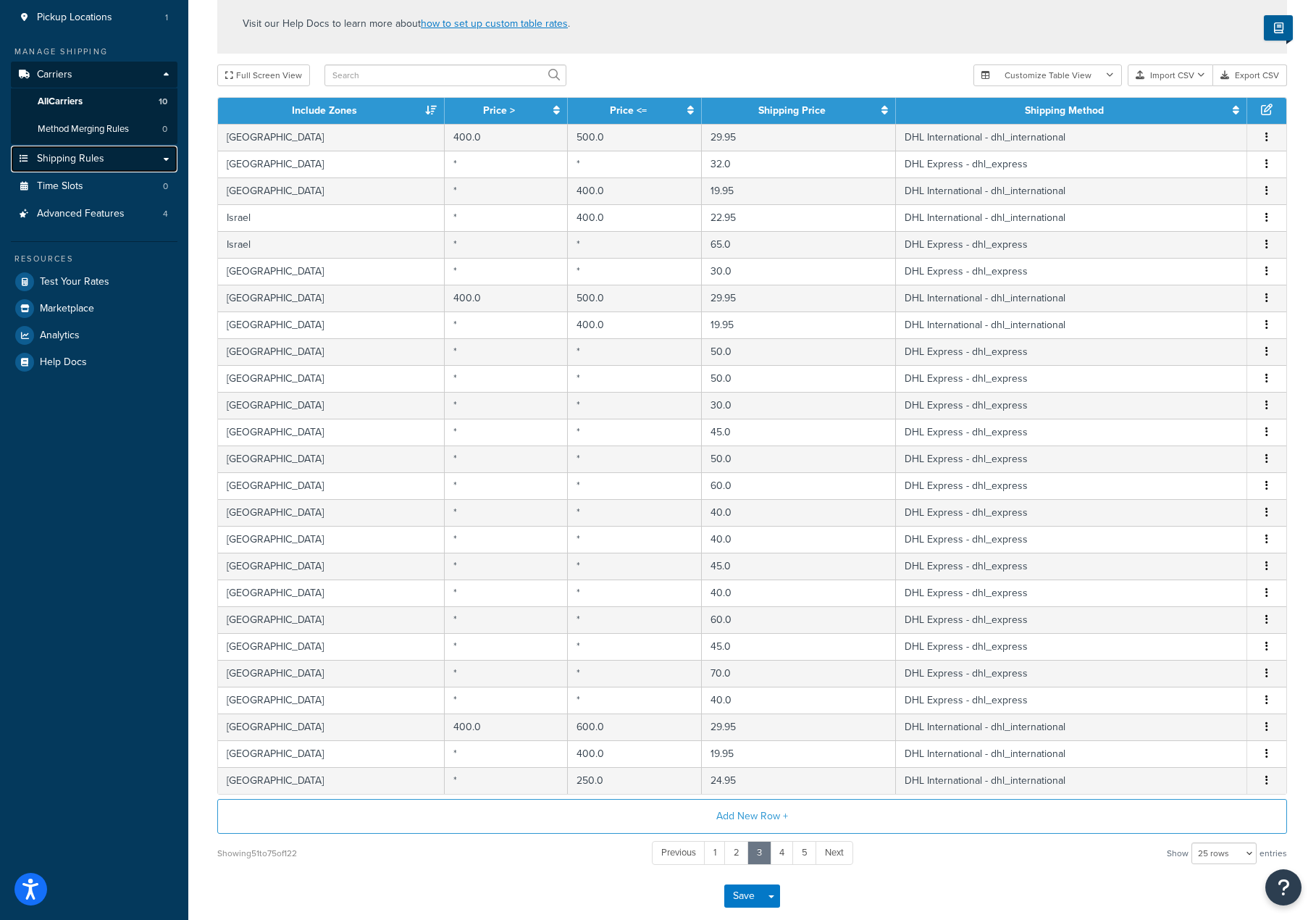
click at [91, 160] on span "Shipping Rules" at bounding box center [70, 159] width 67 height 13
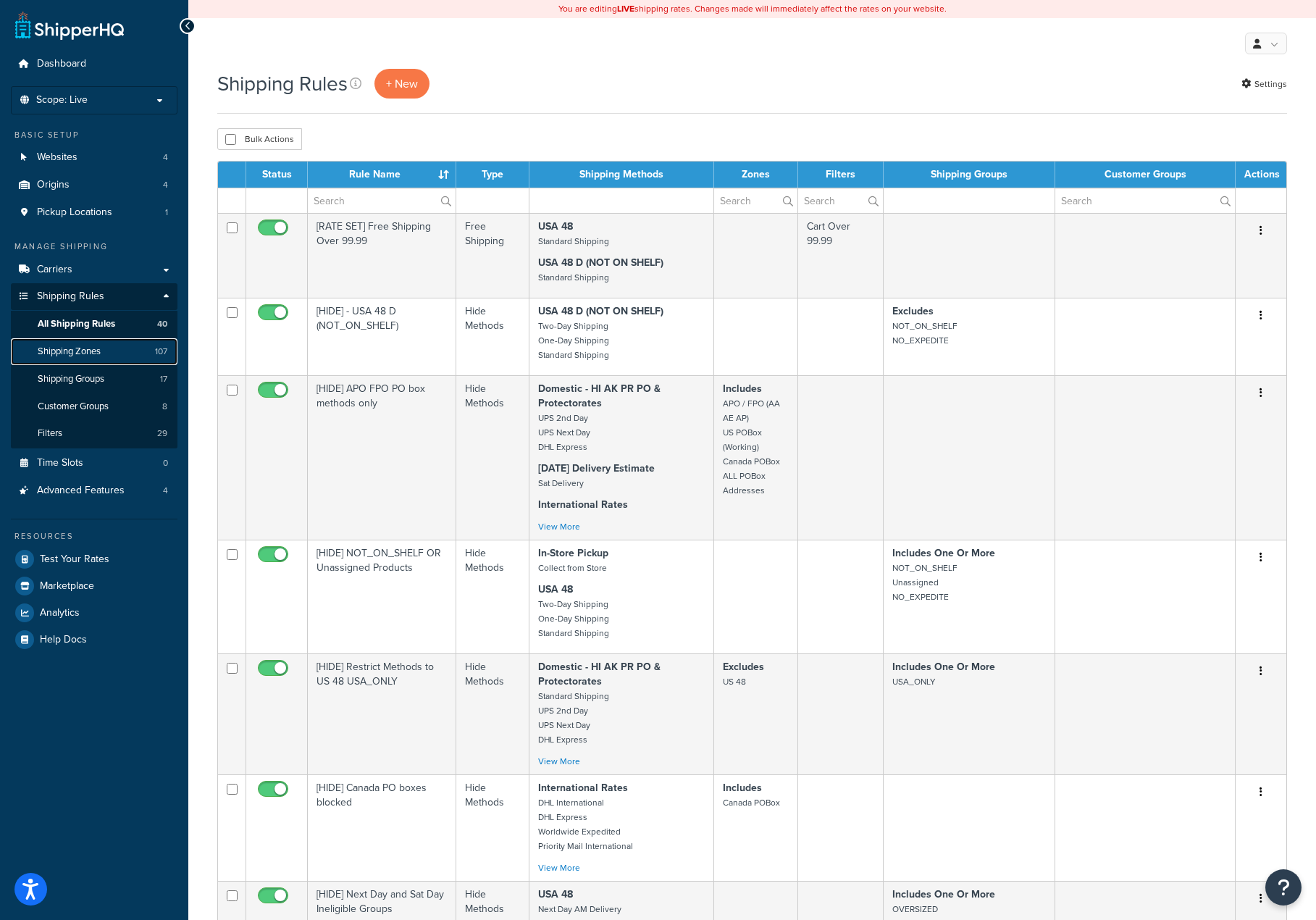
click at [83, 347] on span "Shipping Zones" at bounding box center [69, 351] width 63 height 13
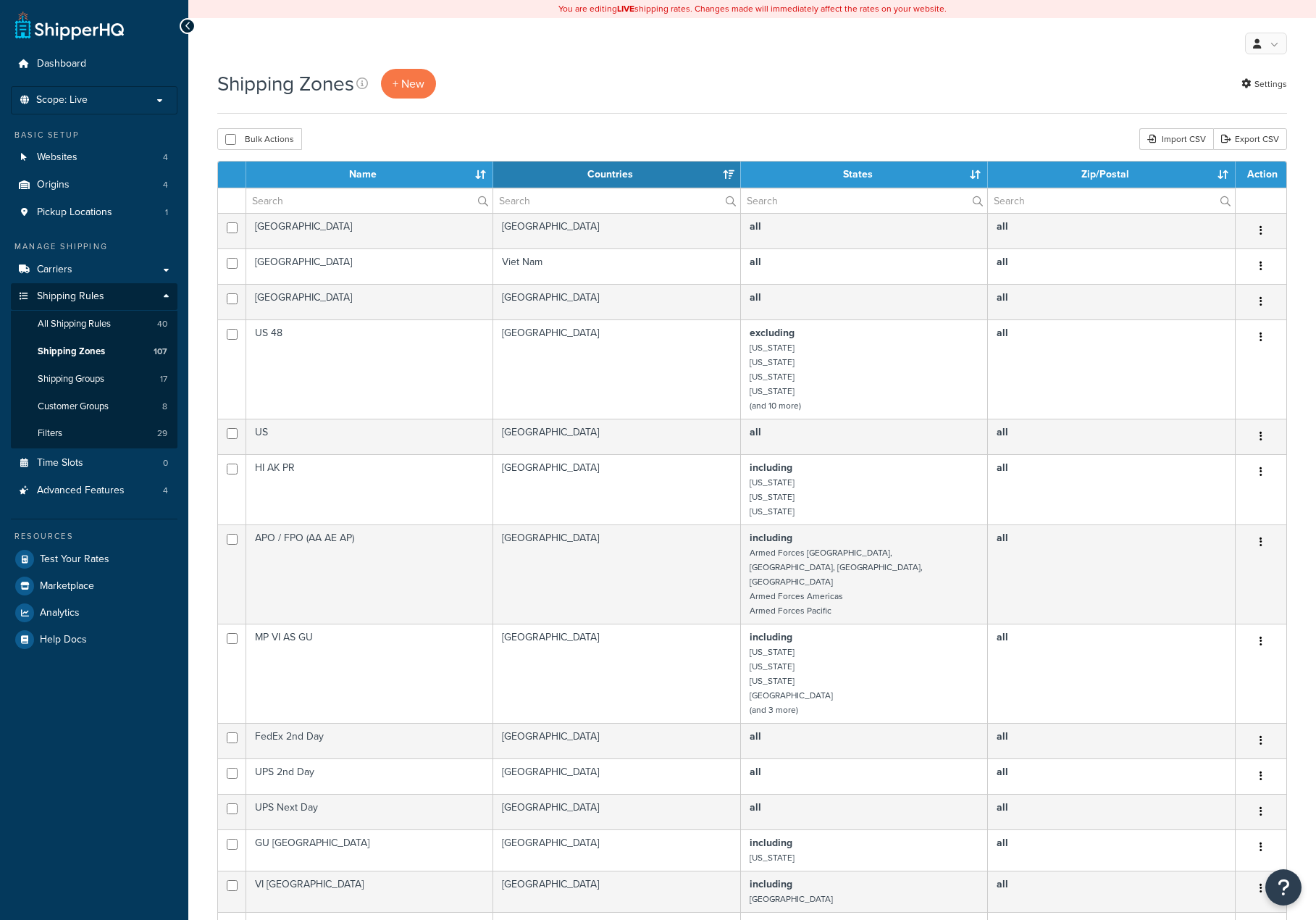
select select "15"
click at [396, 200] on input "text" at bounding box center [369, 200] width 246 height 24
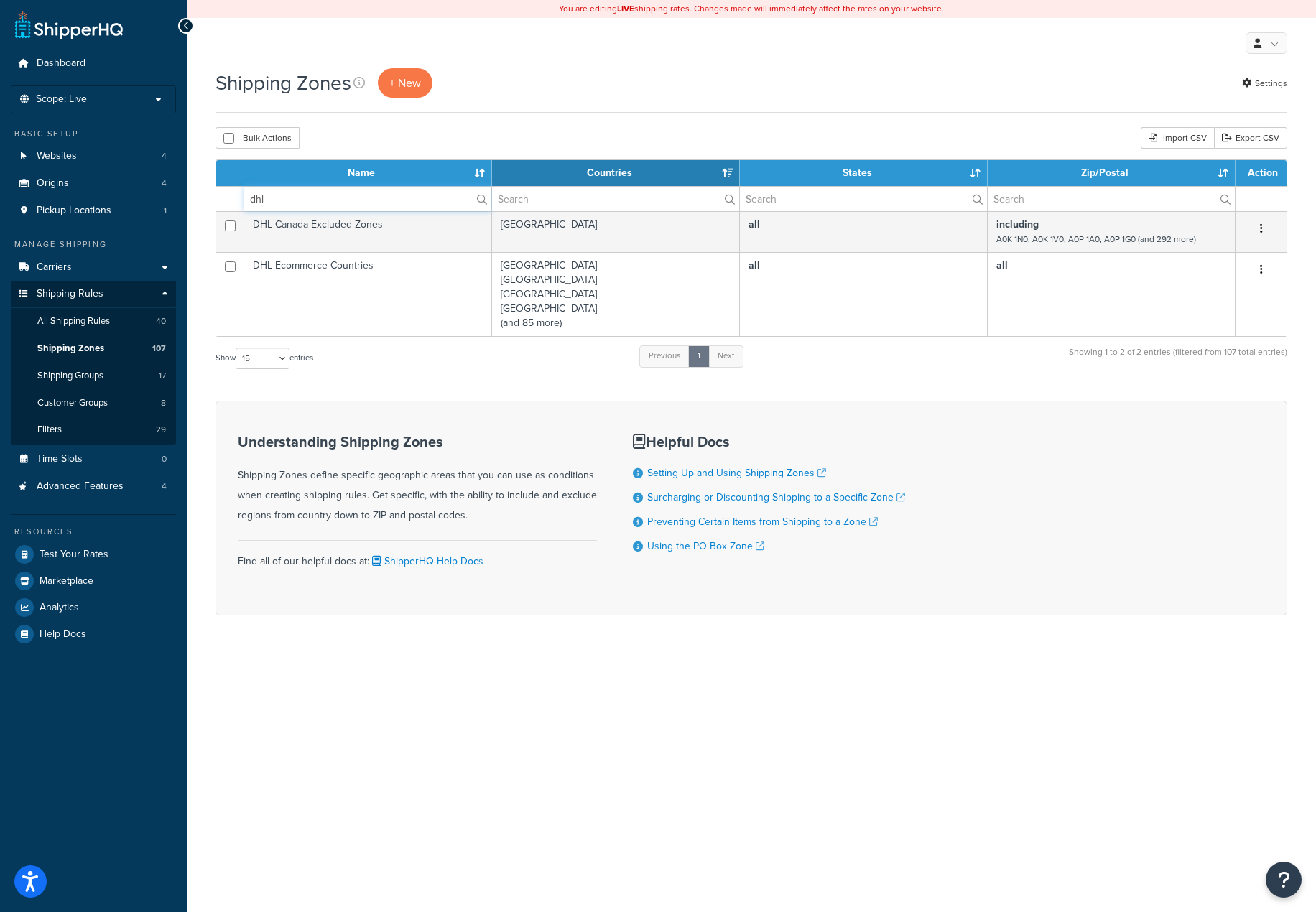
type input "dhl"
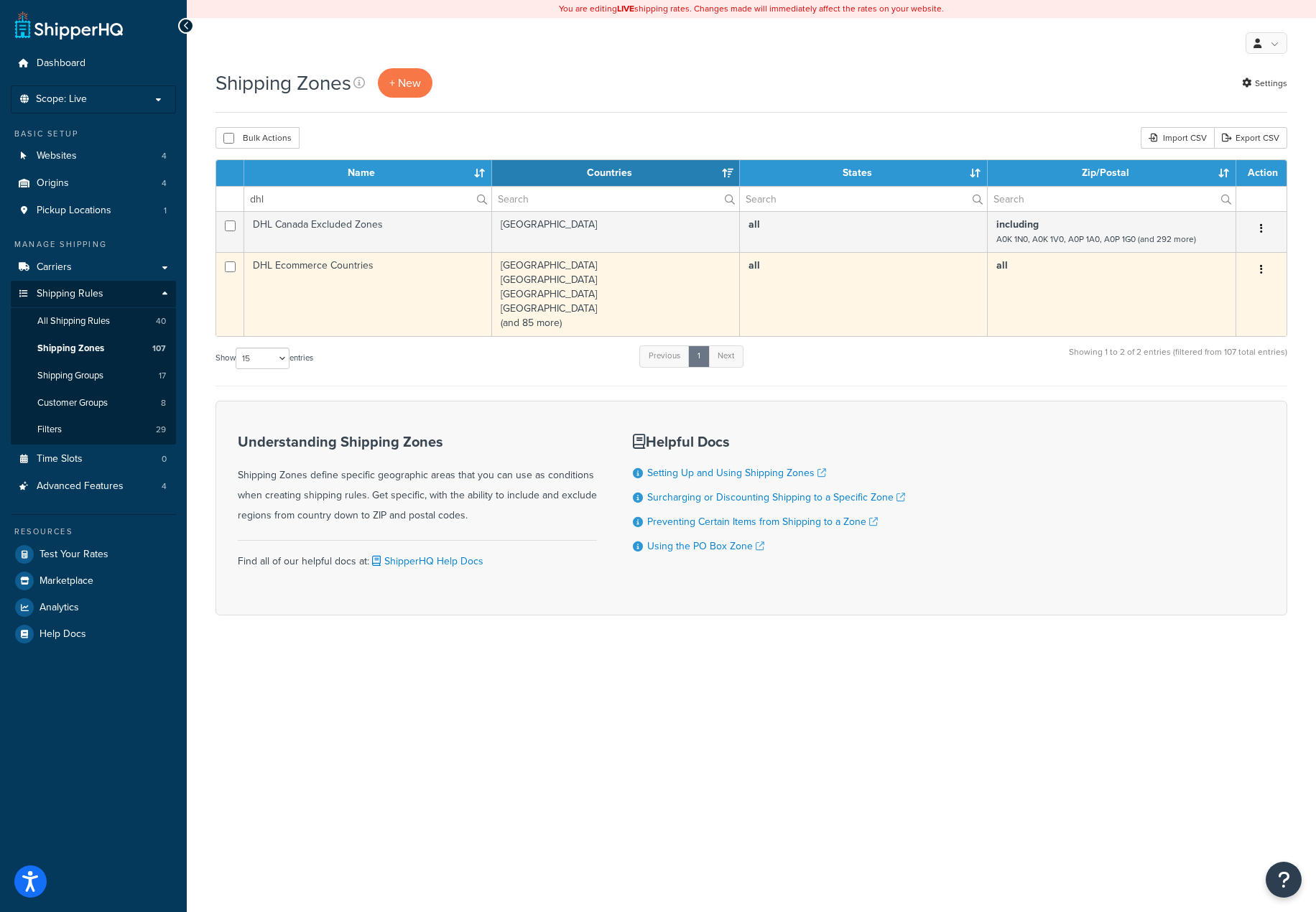
click at [580, 322] on td "Afghanistan Albania Algeria Angola (and 85 more)" at bounding box center [615, 294] width 249 height 84
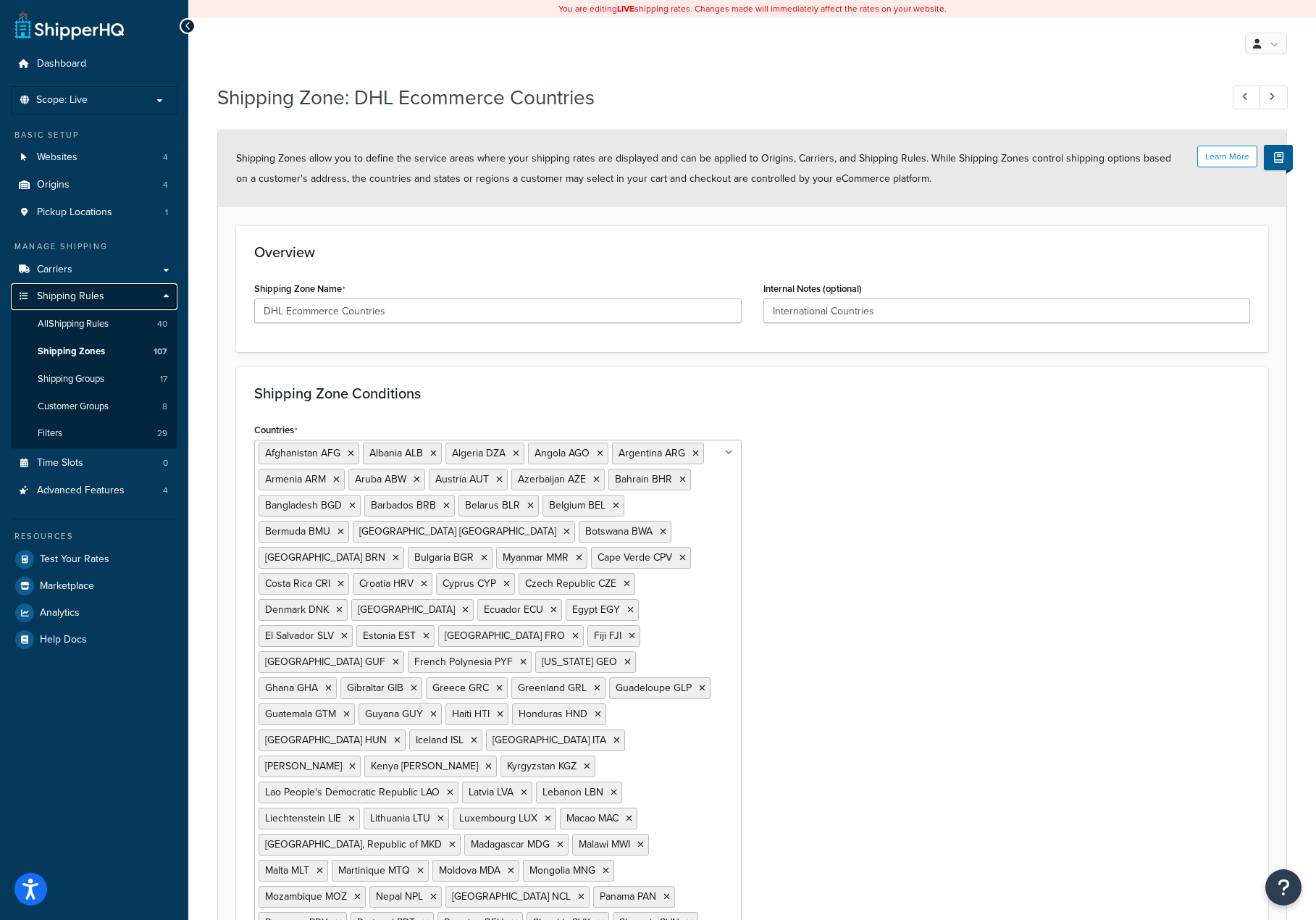
click at [86, 299] on span "Shipping Rules" at bounding box center [70, 297] width 67 height 13
click at [69, 265] on span "Carriers" at bounding box center [55, 269] width 35 height 13
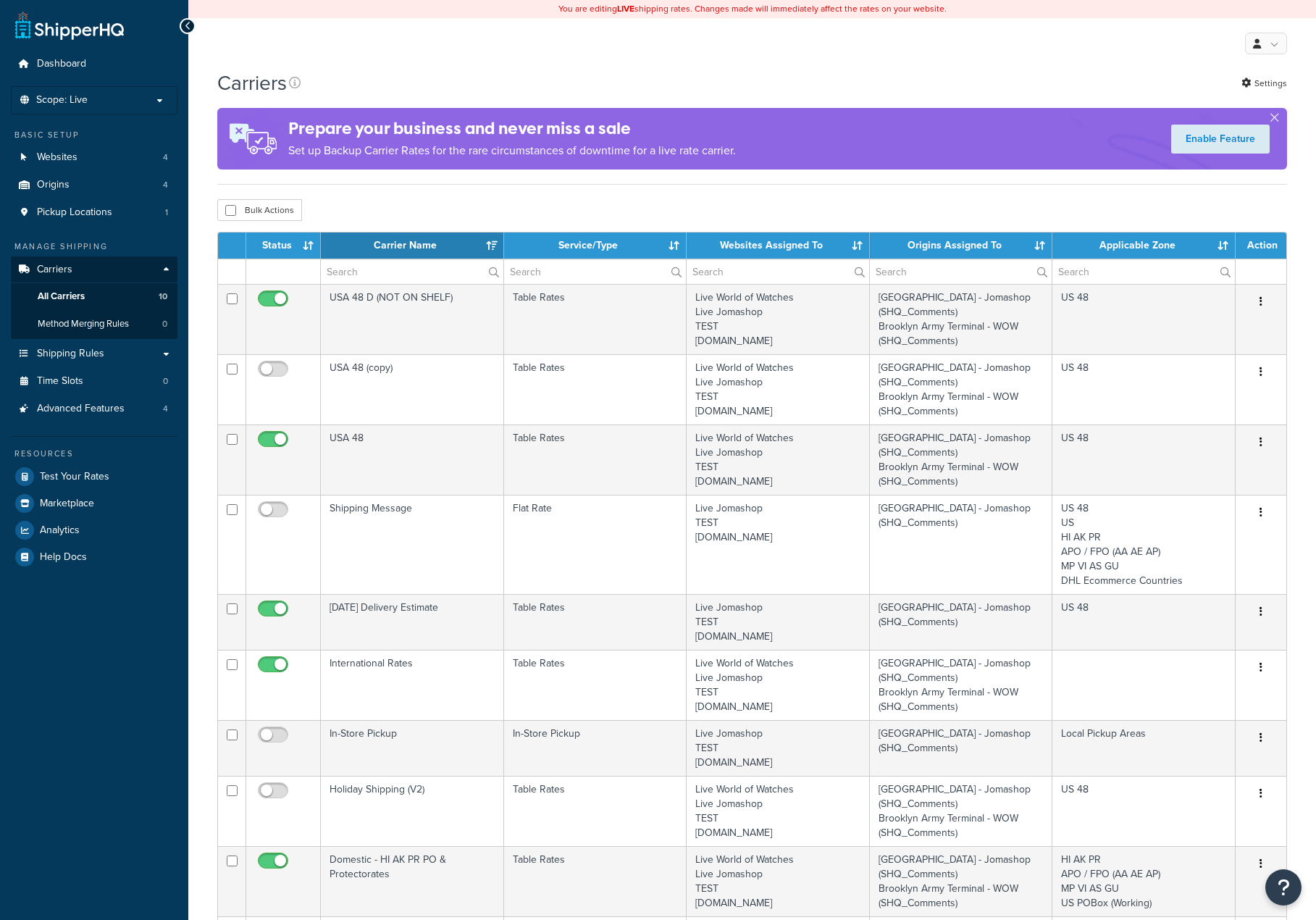
select select "15"
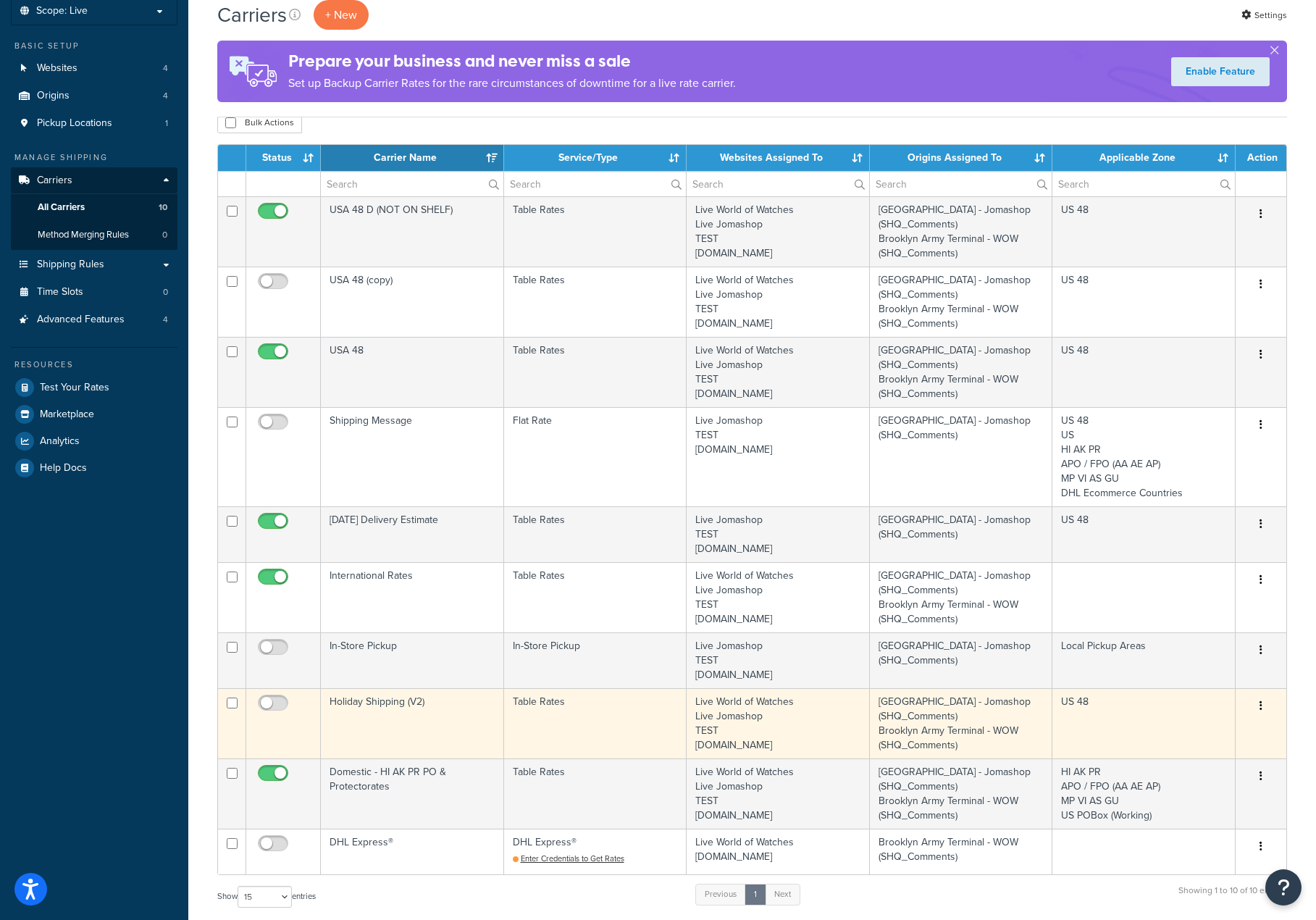
scroll to position [290, 0]
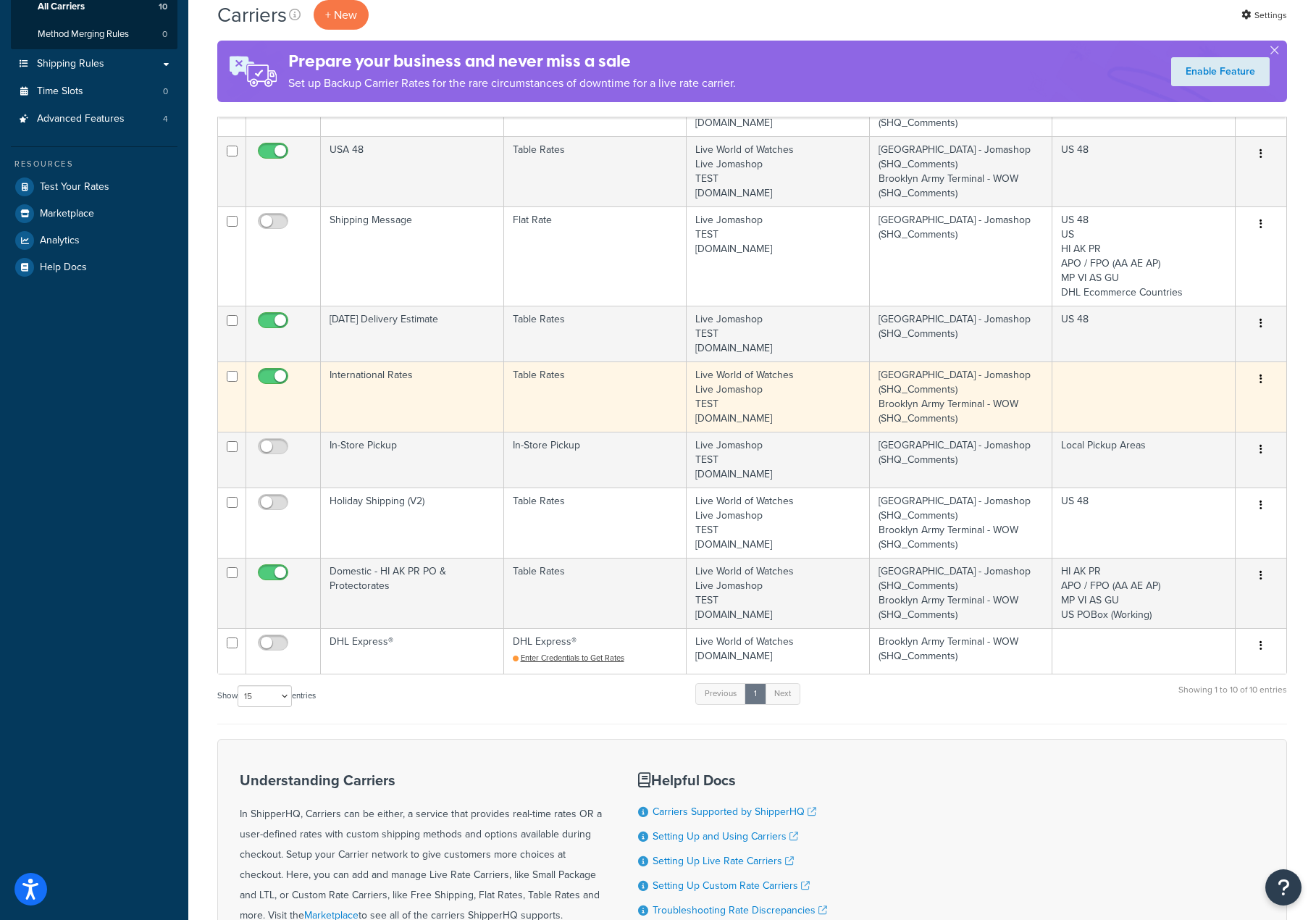
click at [1263, 383] on button "button" at bounding box center [1260, 380] width 20 height 23
click at [1202, 406] on link "Edit" at bounding box center [1202, 409] width 114 height 29
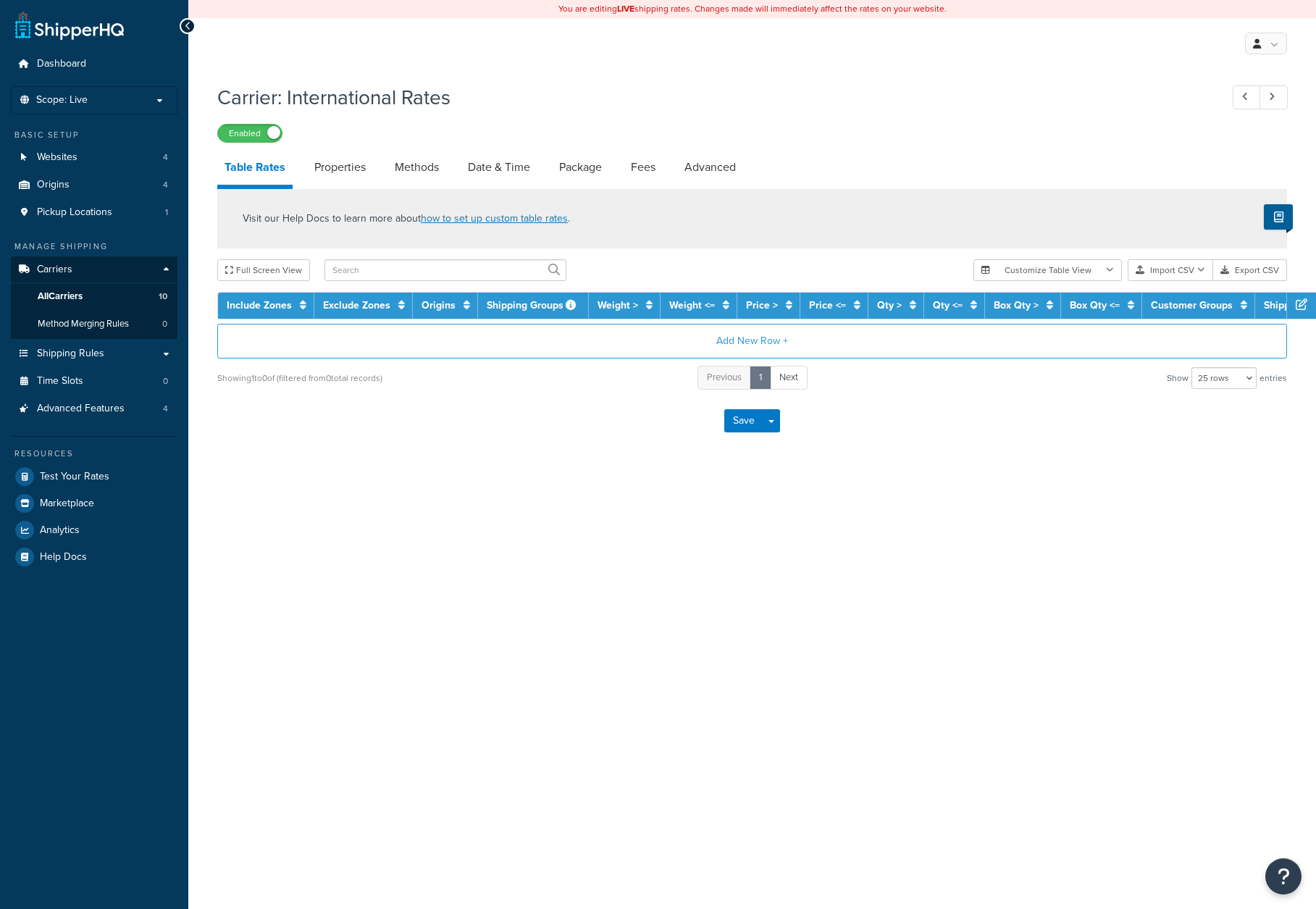
select select "25"
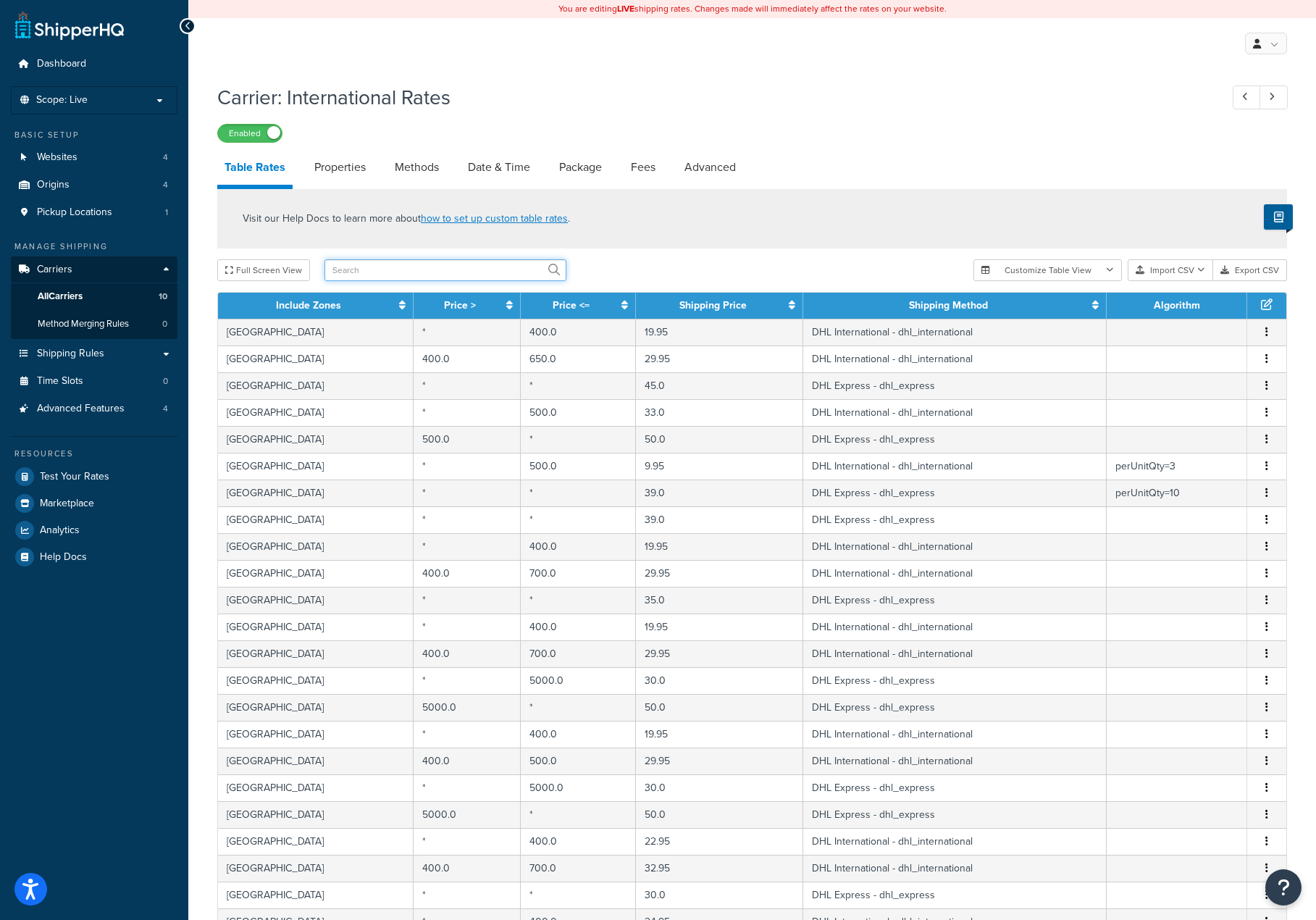
click at [350, 274] on input "text" at bounding box center [446, 270] width 242 height 21
type input "dhl"
click at [406, 277] on input "dhl" at bounding box center [446, 270] width 242 height 21
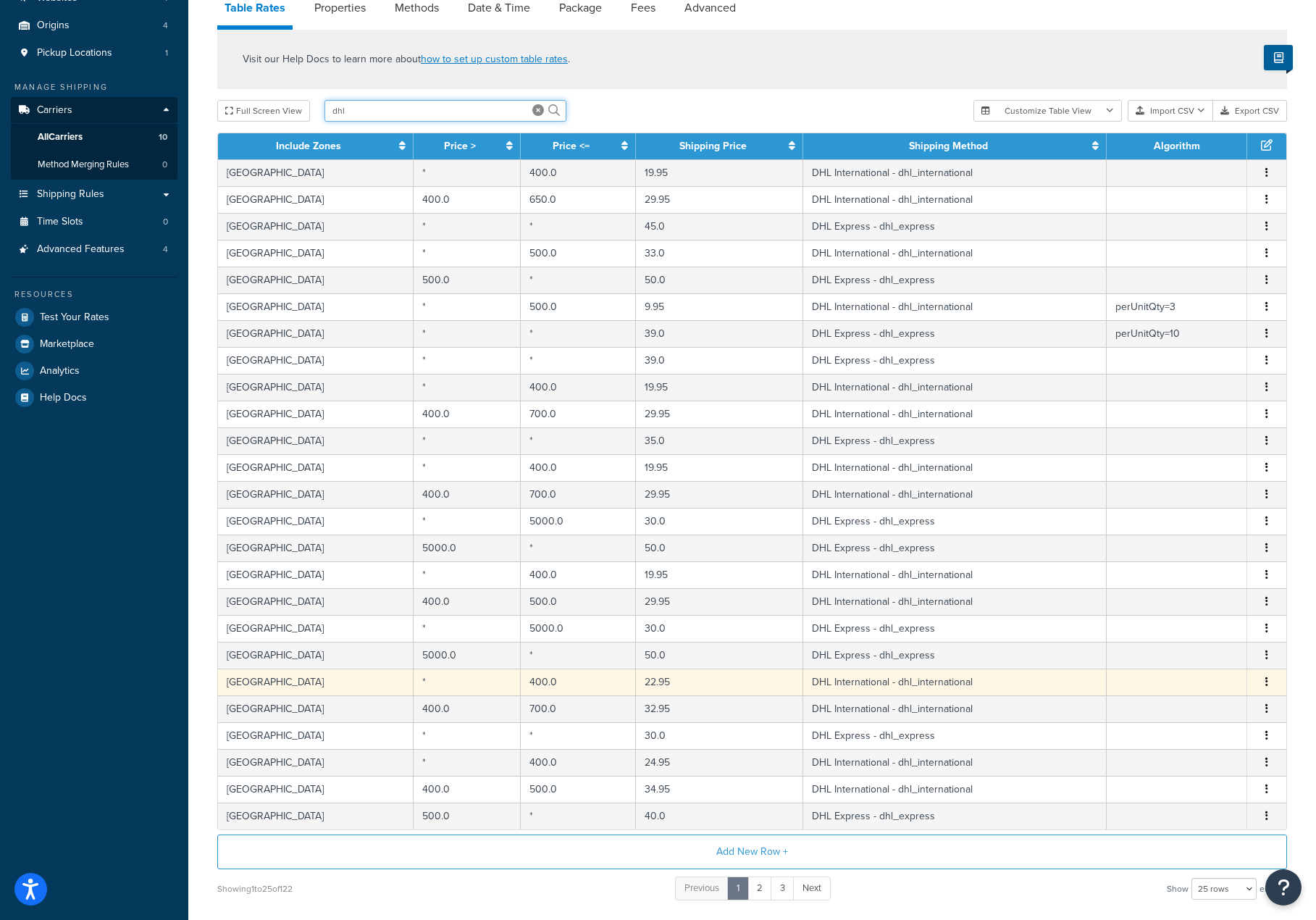
scroll to position [275, 0]
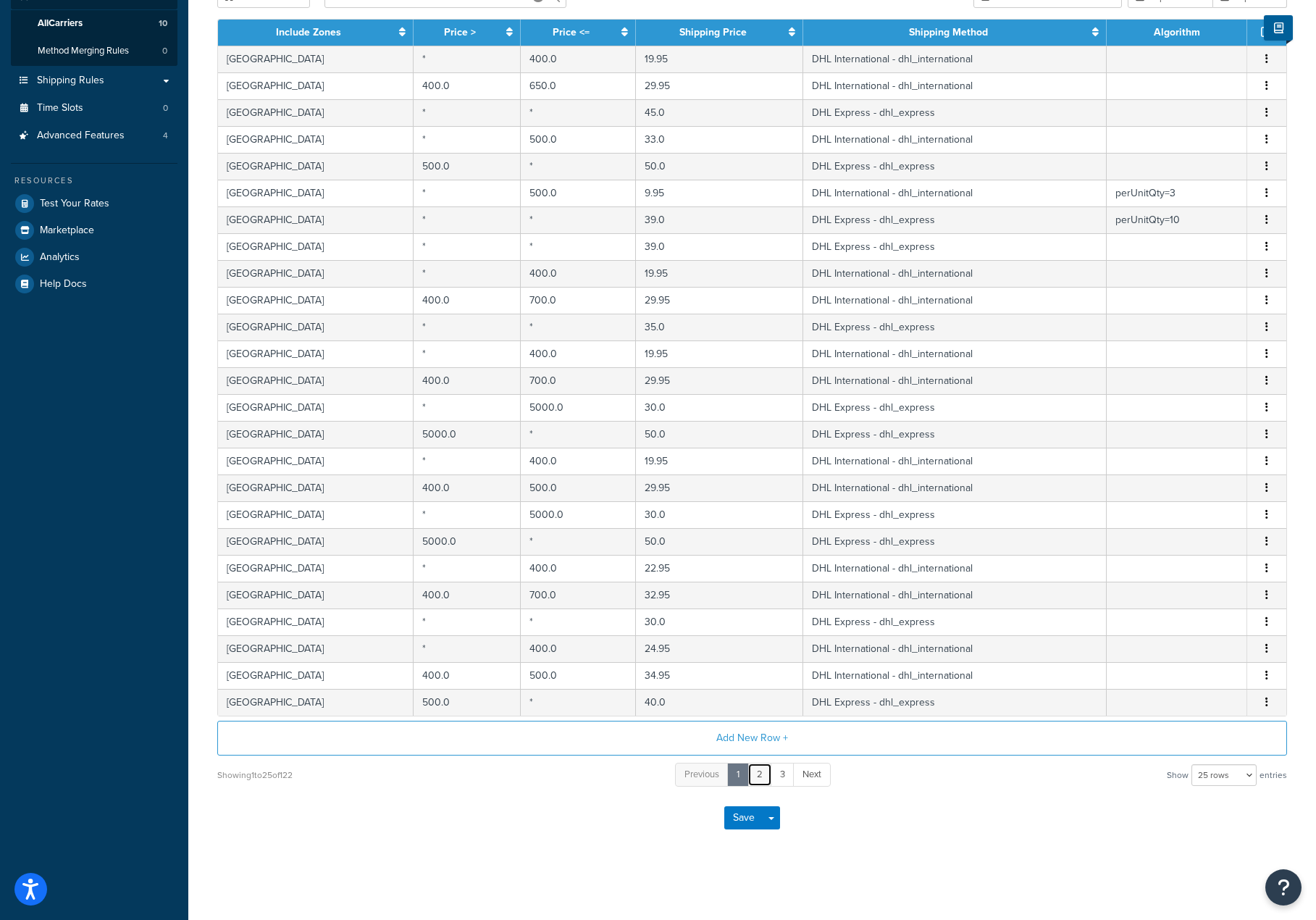
click at [761, 776] on link "2" at bounding box center [759, 775] width 24 height 23
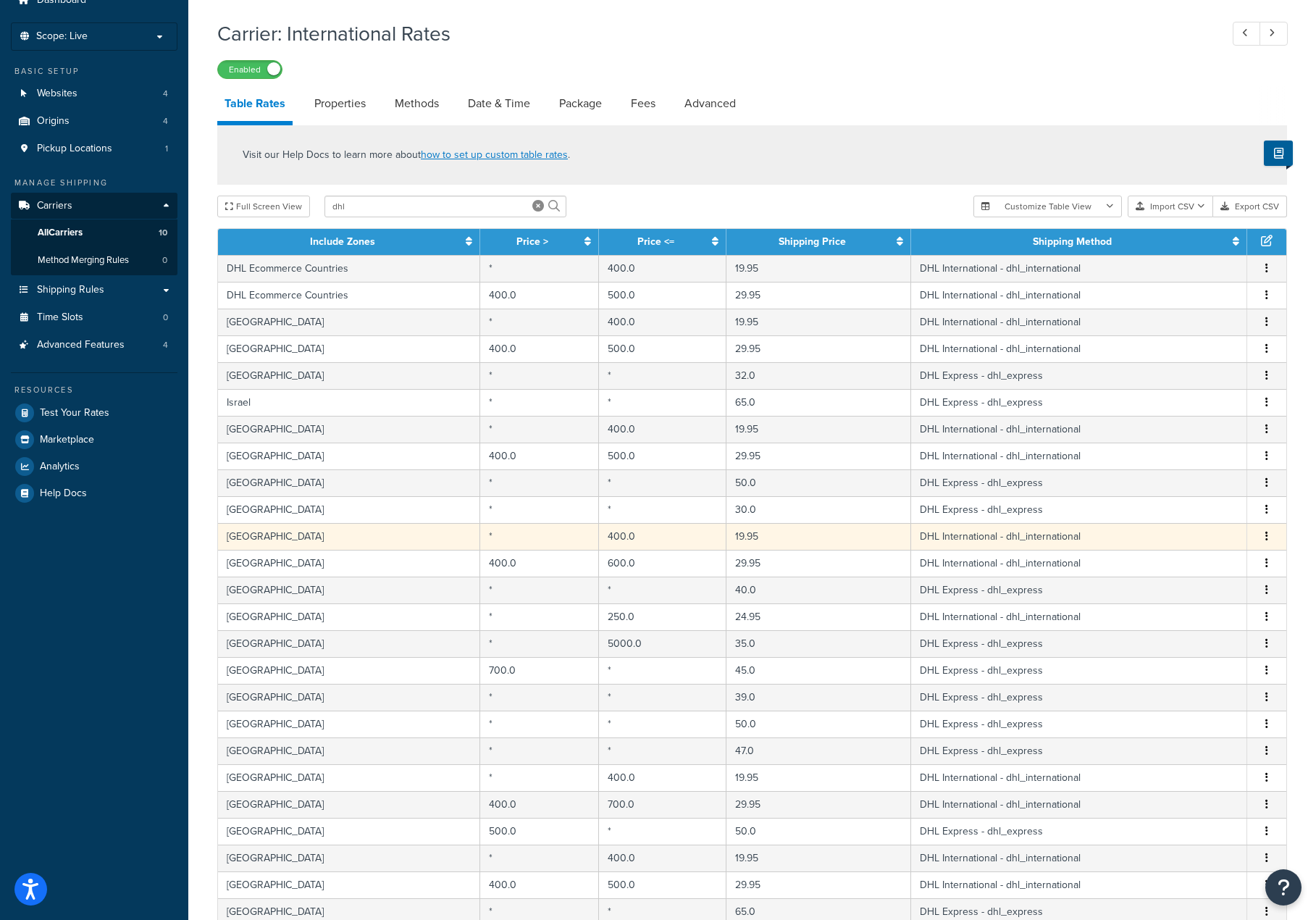
scroll to position [58, 0]
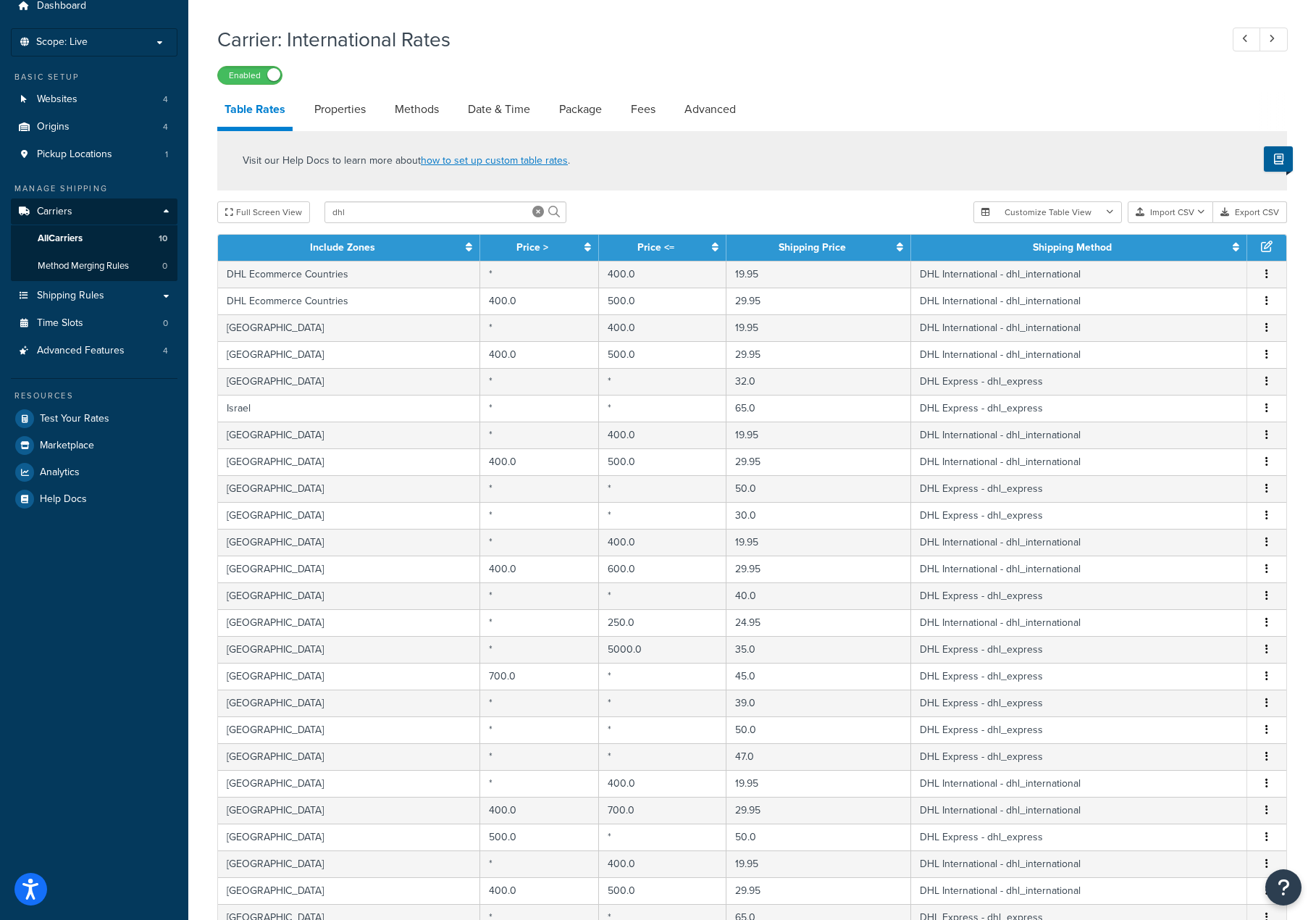
click at [578, 35] on h1 "Carrier: International Rates" at bounding box center [711, 39] width 988 height 28
